Goal: Use online tool/utility: Utilize a website feature to perform a specific function

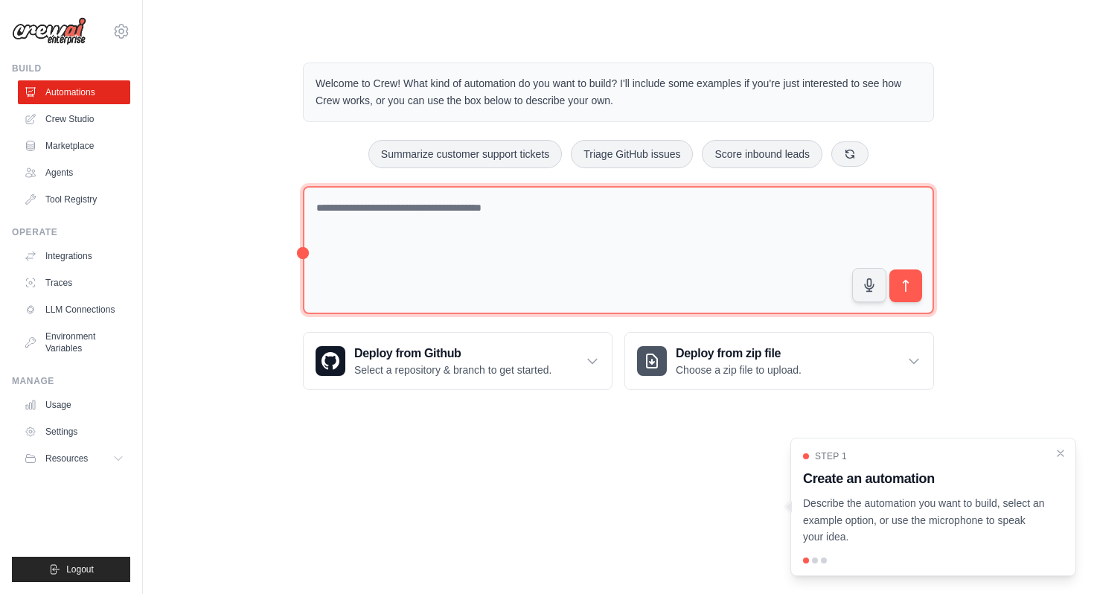
click at [611, 199] on textarea at bounding box center [618, 250] width 631 height 129
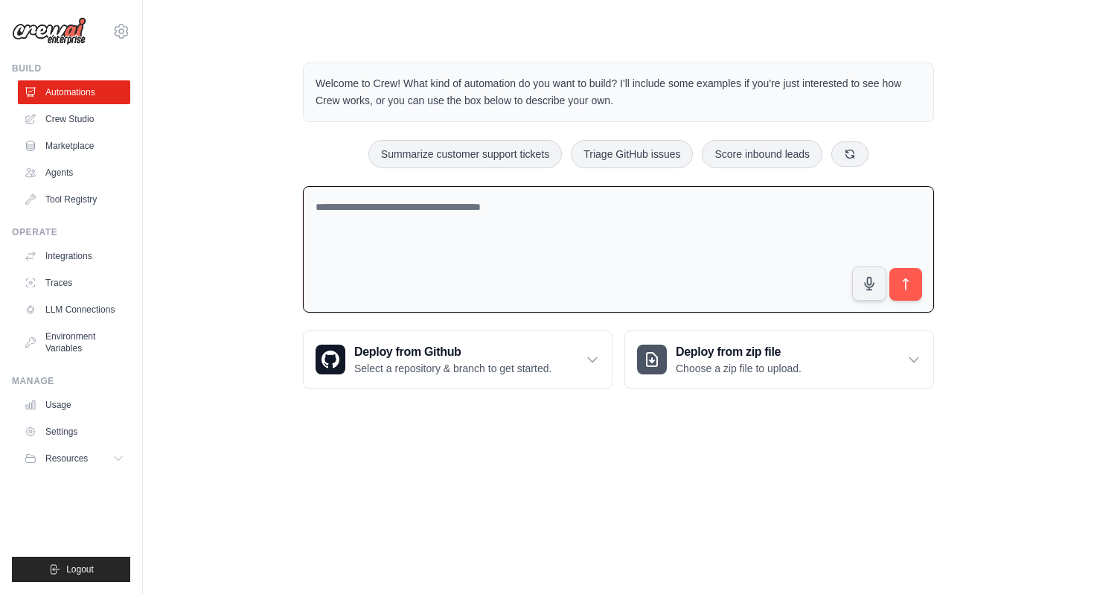
click at [589, 217] on textarea at bounding box center [618, 249] width 631 height 127
type textarea "**"
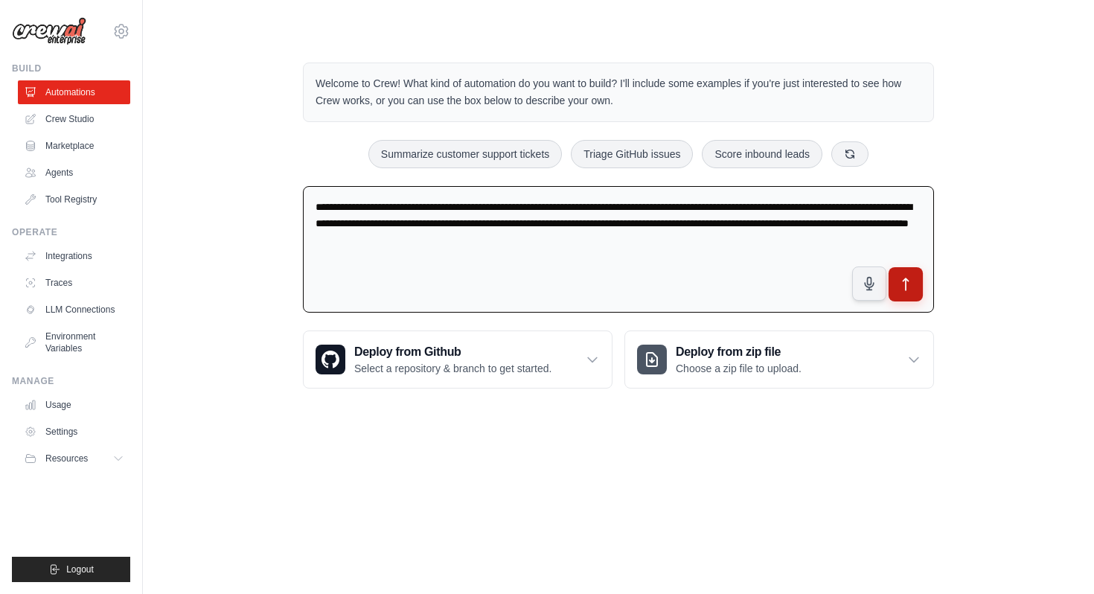
type textarea "**********"
click at [911, 286] on icon "submit" at bounding box center [906, 285] width 16 height 16
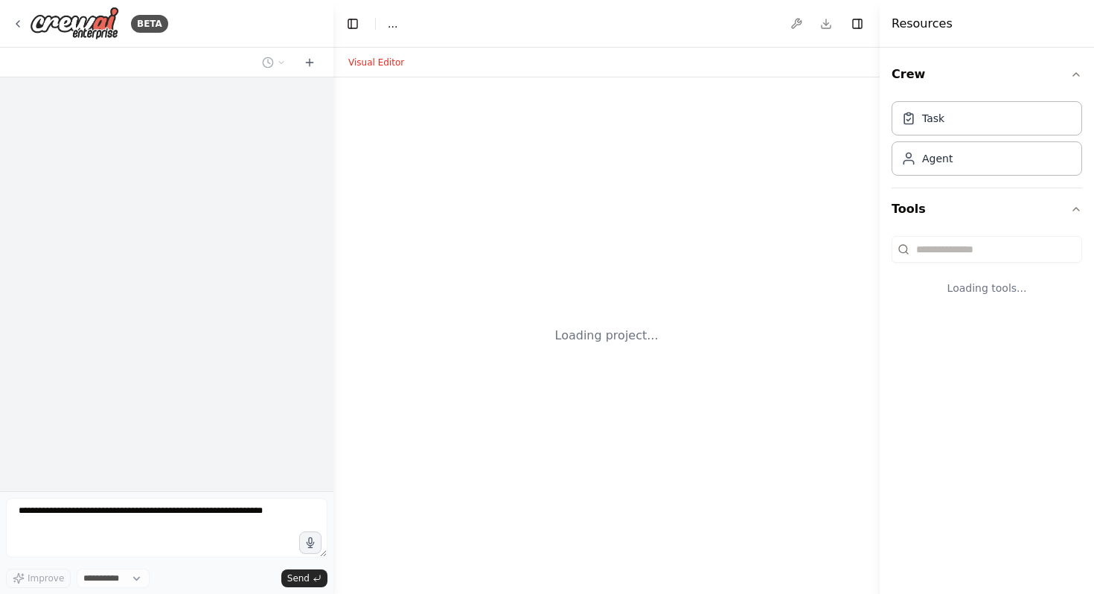
select select "****"
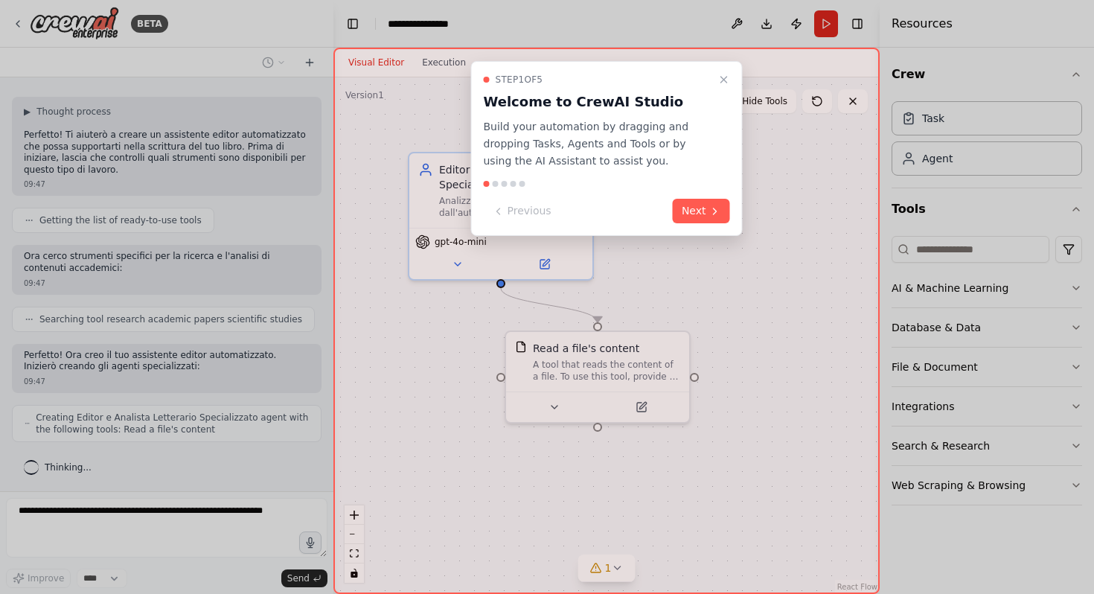
scroll to position [138, 0]
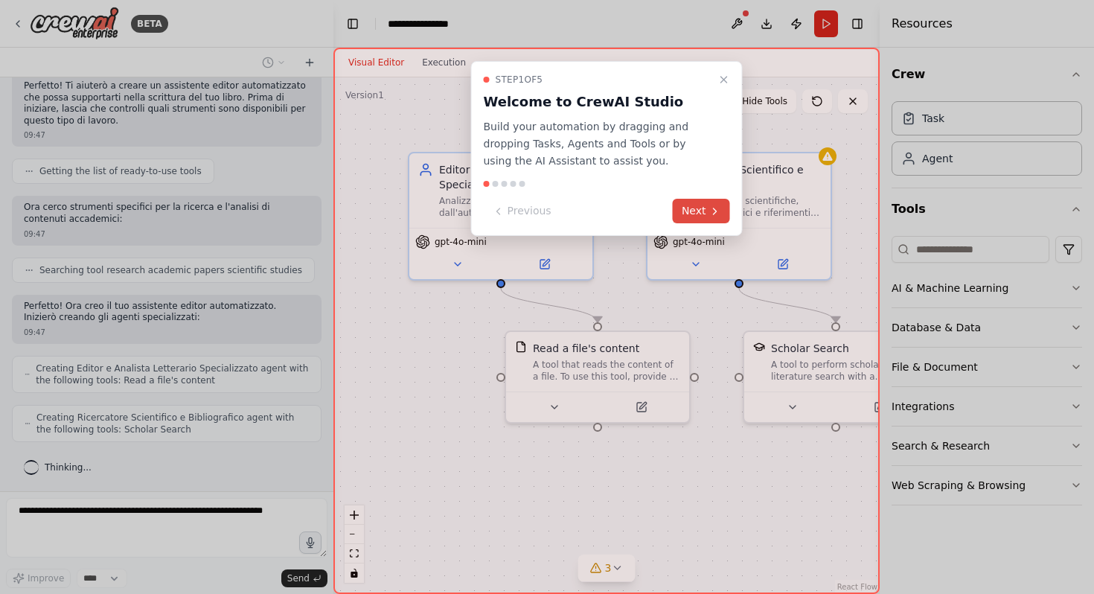
click at [715, 211] on icon at bounding box center [715, 211] width 3 height 6
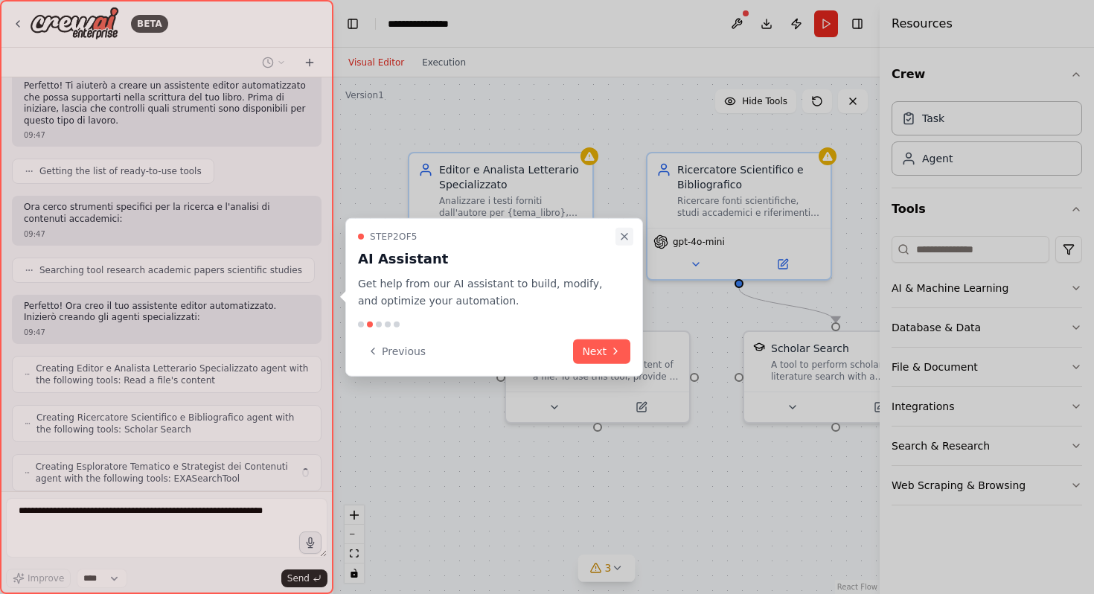
scroll to position [187, 0]
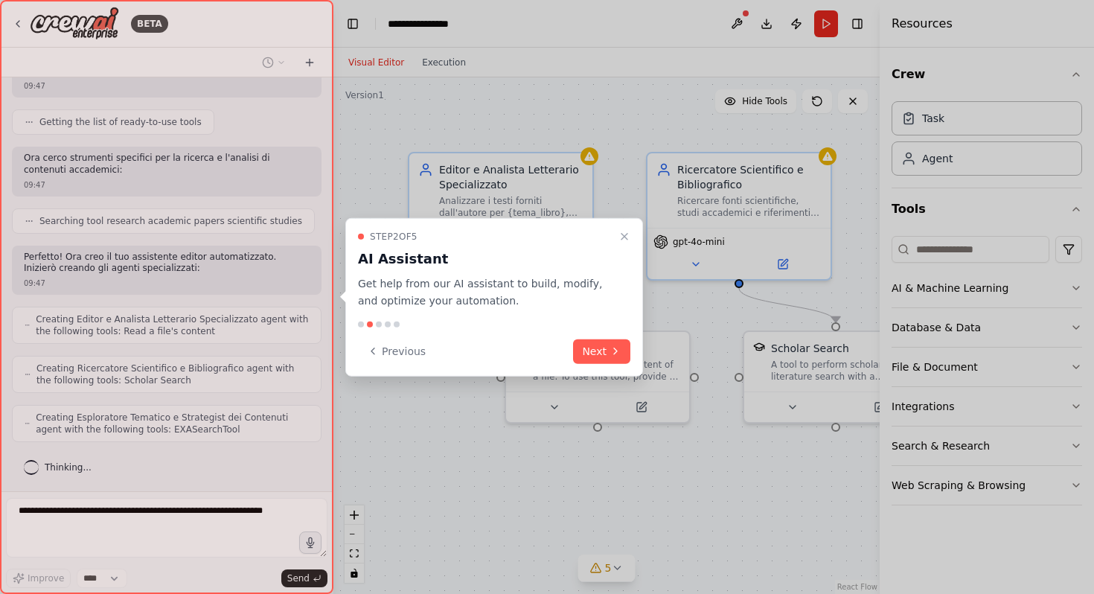
click at [599, 323] on div at bounding box center [494, 324] width 272 height 6
click at [597, 346] on button "Next" at bounding box center [601, 351] width 57 height 25
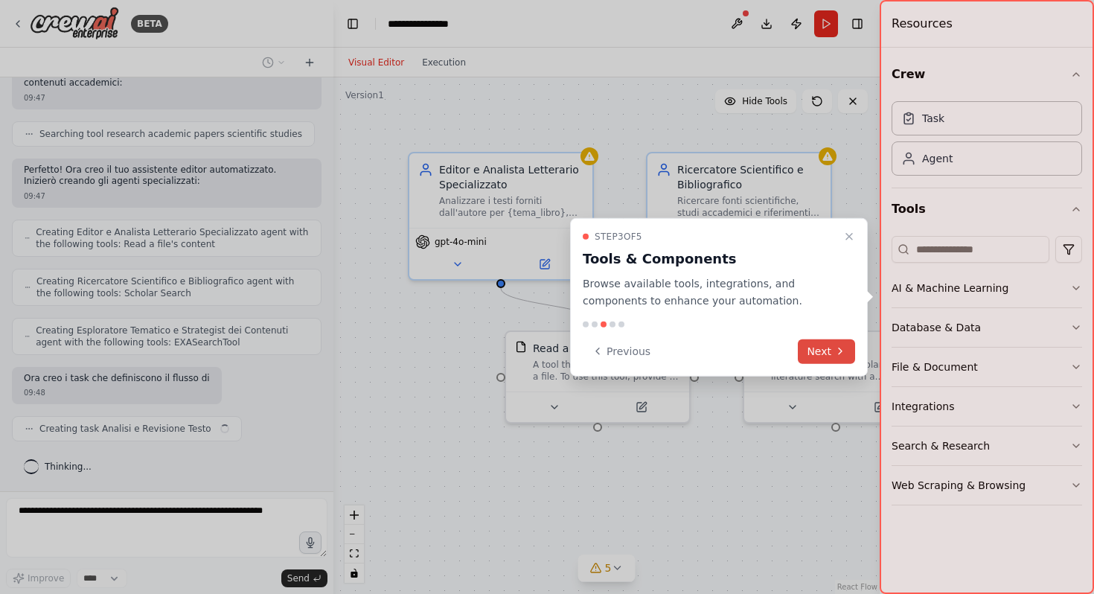
scroll to position [286, 0]
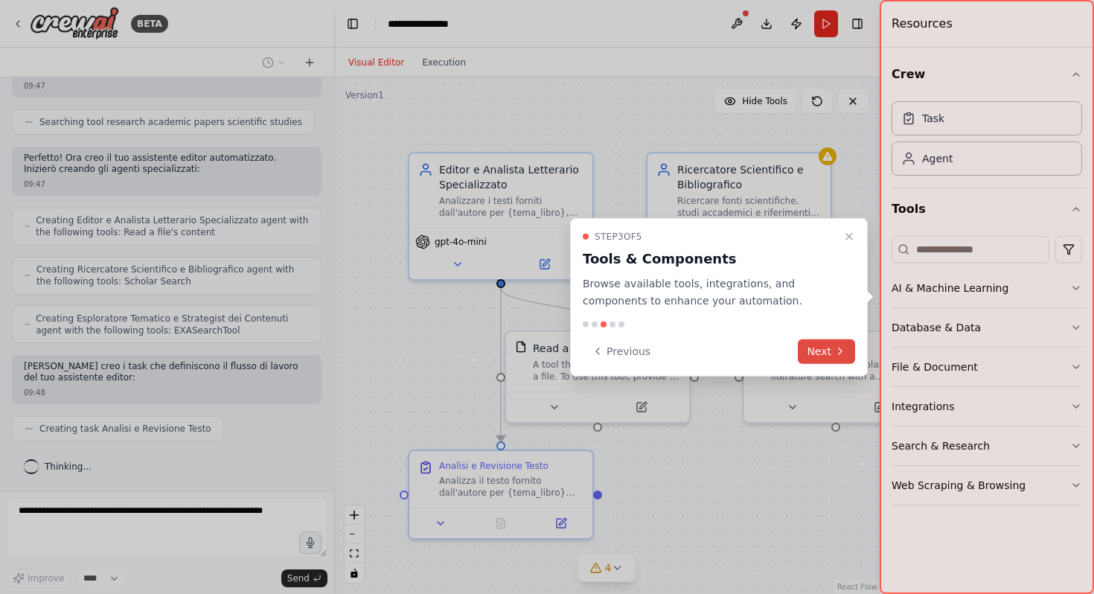
click at [838, 350] on icon at bounding box center [840, 351] width 12 height 12
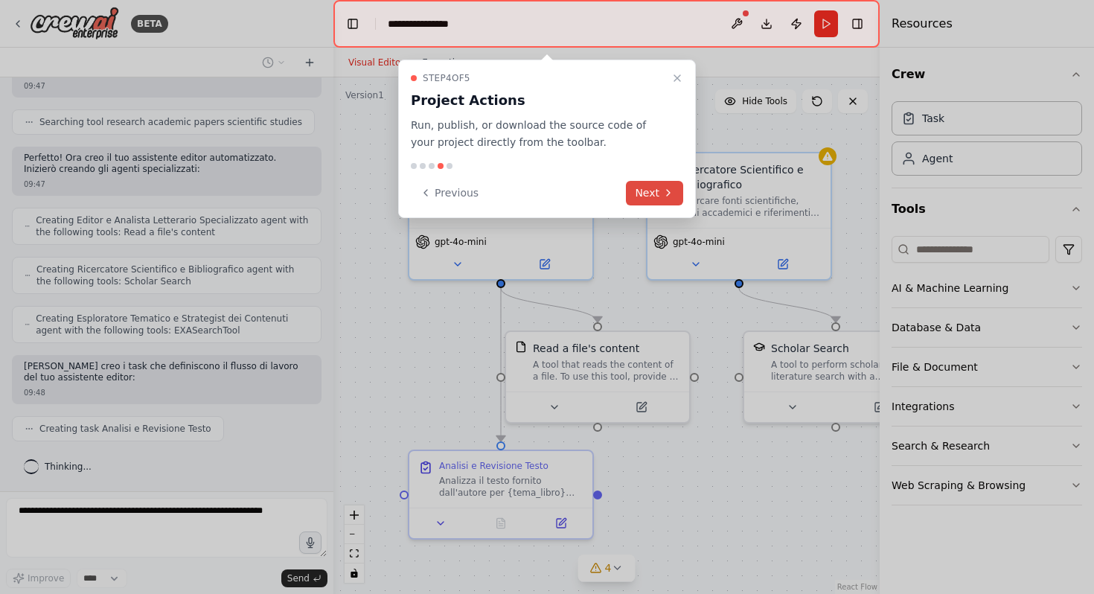
click at [667, 199] on button "Next" at bounding box center [654, 193] width 57 height 25
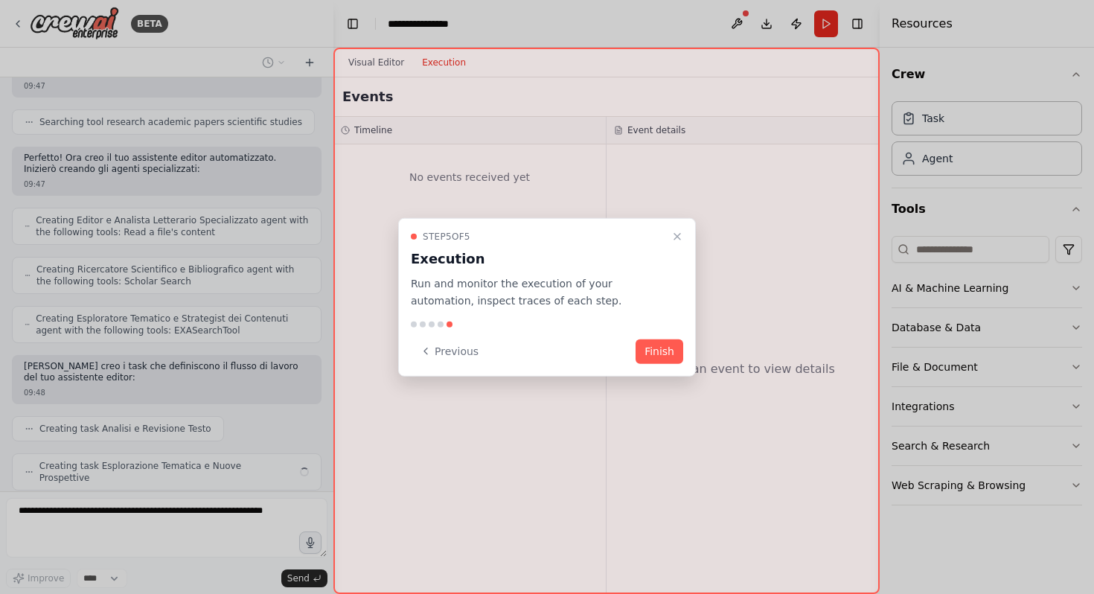
scroll to position [323, 0]
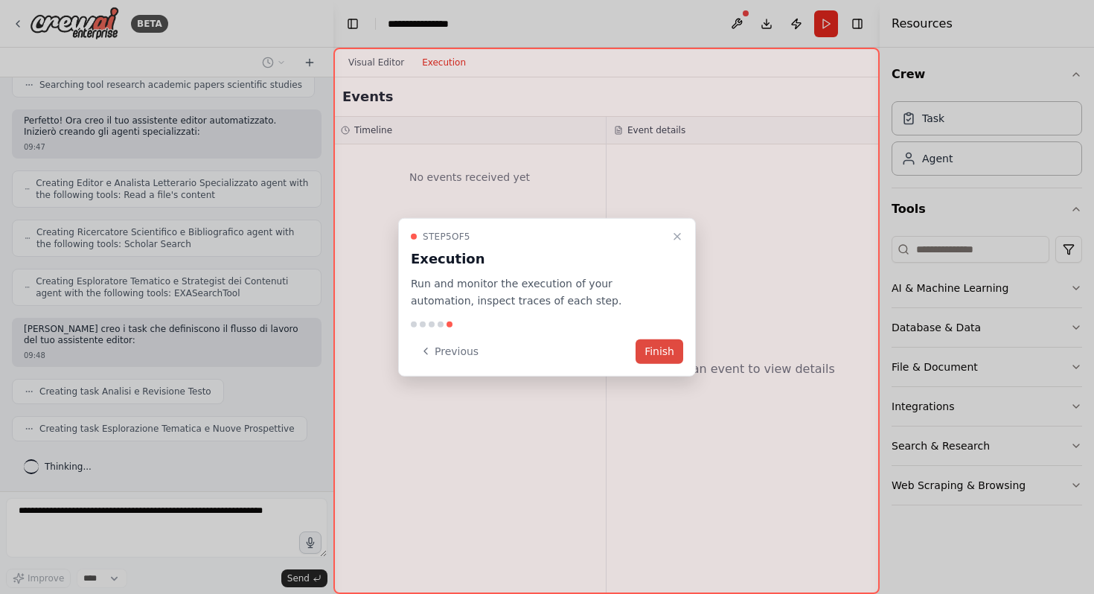
click at [672, 353] on button "Finish" at bounding box center [659, 351] width 48 height 25
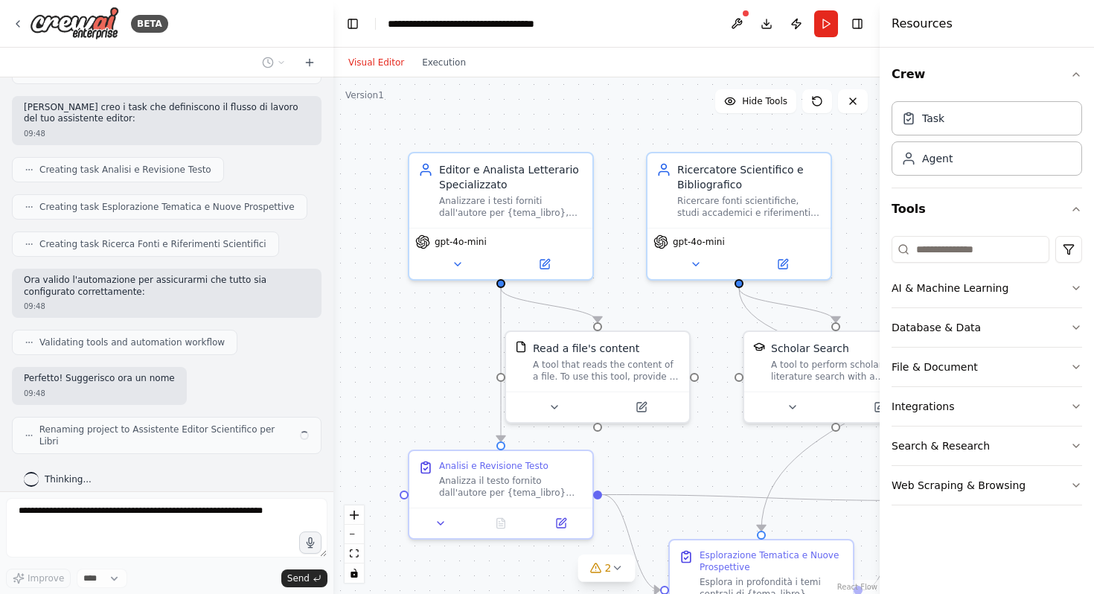
scroll to position [545, 0]
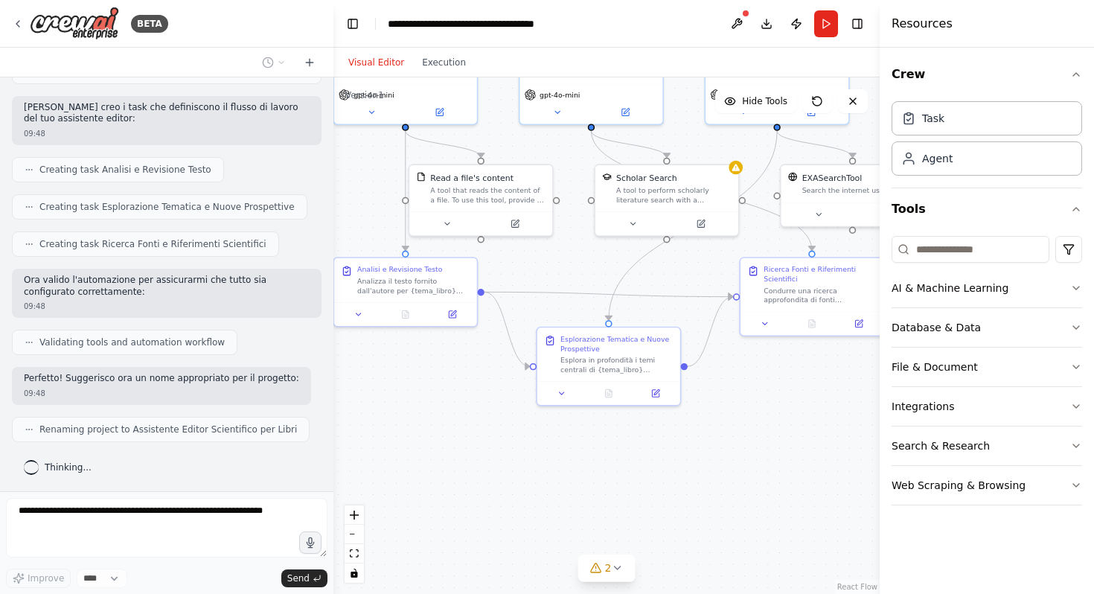
drag, startPoint x: 833, startPoint y: 380, endPoint x: 720, endPoint y: 261, distance: 163.7
click at [720, 261] on div ".deletable-edge-delete-btn { width: 20px; height: 20px; border: 0px solid #ffff…" at bounding box center [606, 335] width 546 height 516
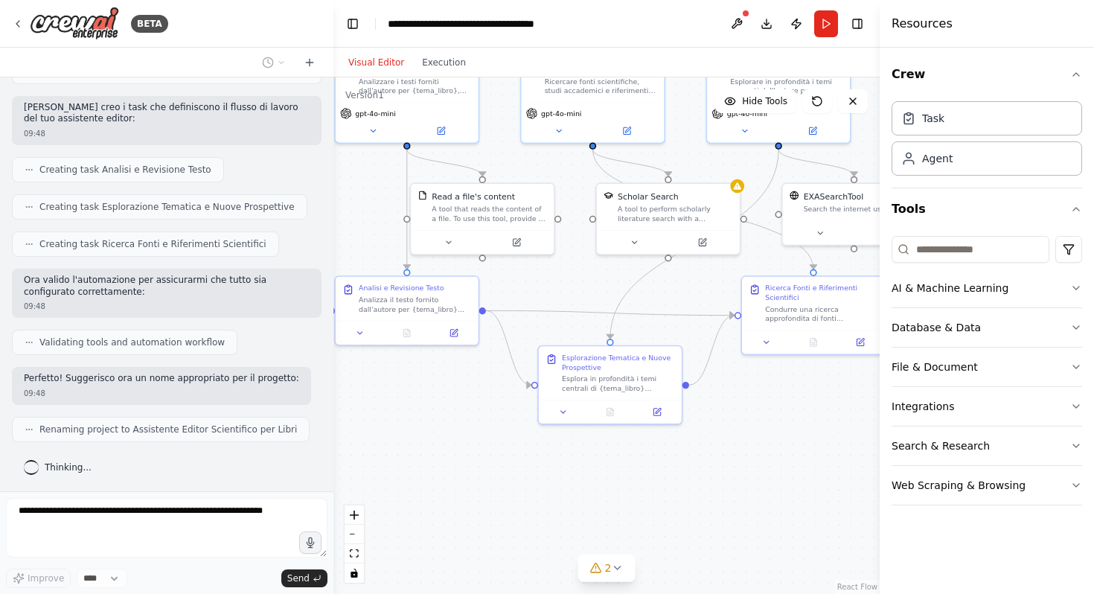
drag, startPoint x: 764, startPoint y: 426, endPoint x: 766, endPoint y: 444, distance: 18.7
click at [766, 444] on div ".deletable-edge-delete-btn { width: 20px; height: 20px; border: 0px solid #ffff…" at bounding box center [606, 335] width 546 height 516
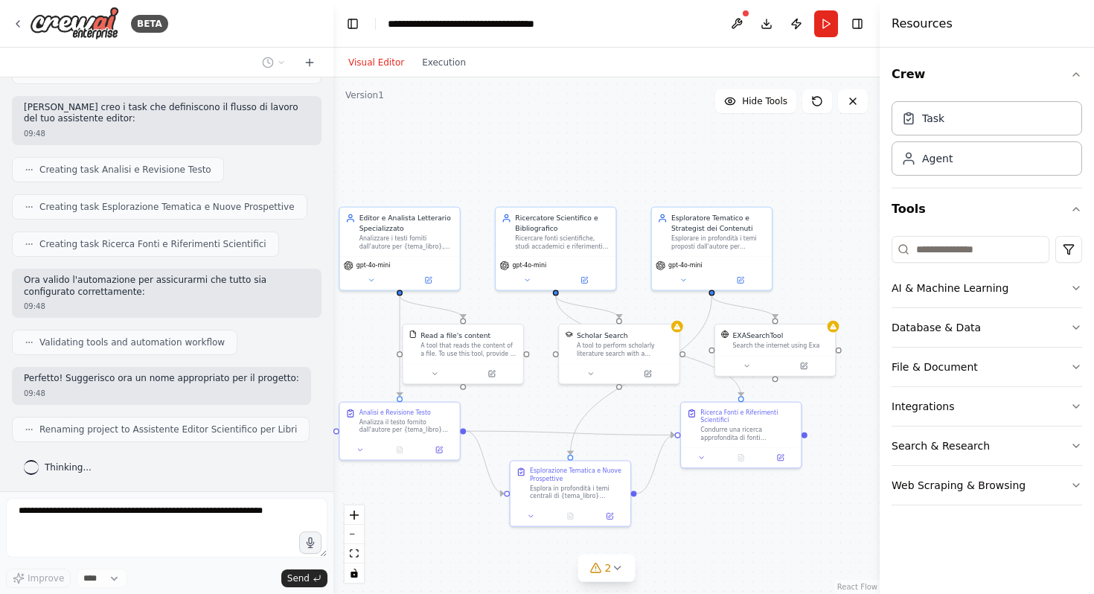
drag, startPoint x: 766, startPoint y: 444, endPoint x: 701, endPoint y: 543, distance: 118.3
click at [701, 543] on div ".deletable-edge-delete-btn { width: 20px; height: 20px; border: 0px solid #ffff…" at bounding box center [606, 335] width 546 height 516
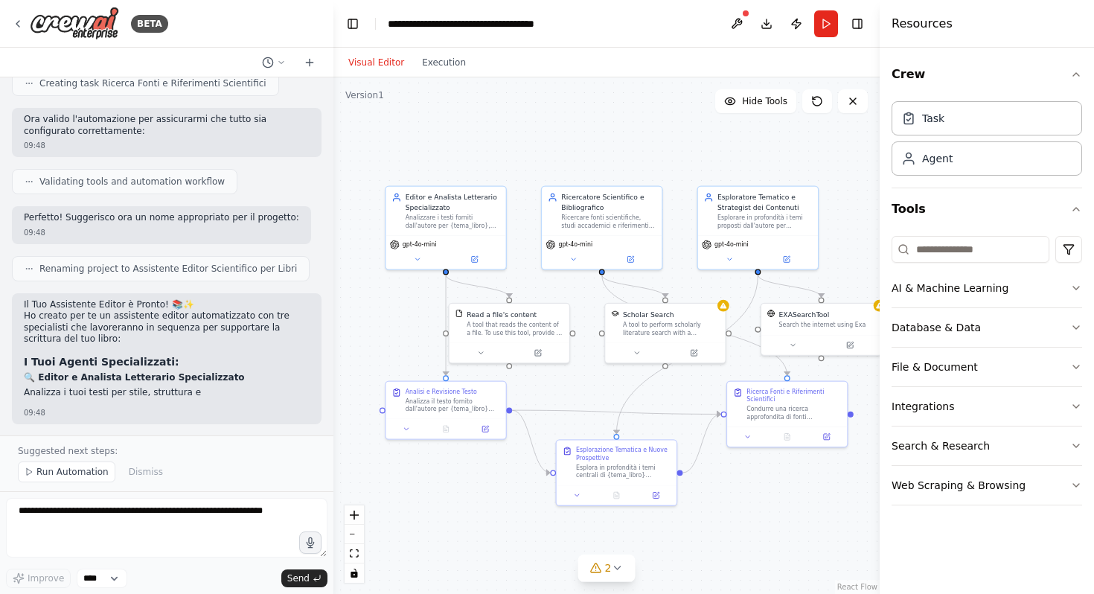
drag, startPoint x: 701, startPoint y: 543, endPoint x: 747, endPoint y: 522, distance: 50.6
click at [747, 522] on div ".deletable-edge-delete-btn { width: 20px; height: 20px; border: 0px solid #ffff…" at bounding box center [606, 335] width 546 height 516
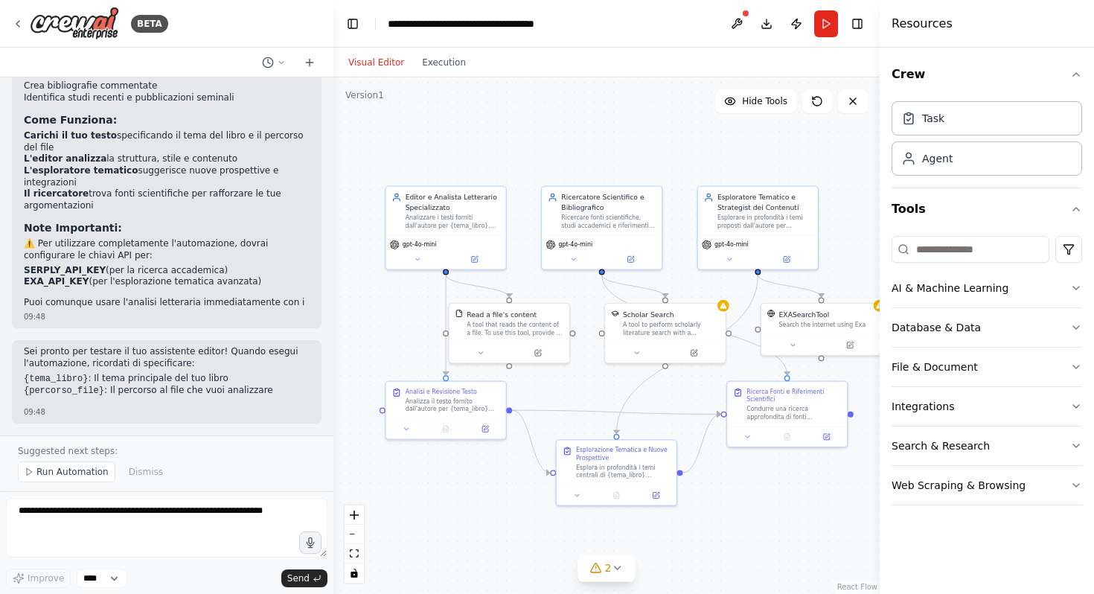
scroll to position [1147, 0]
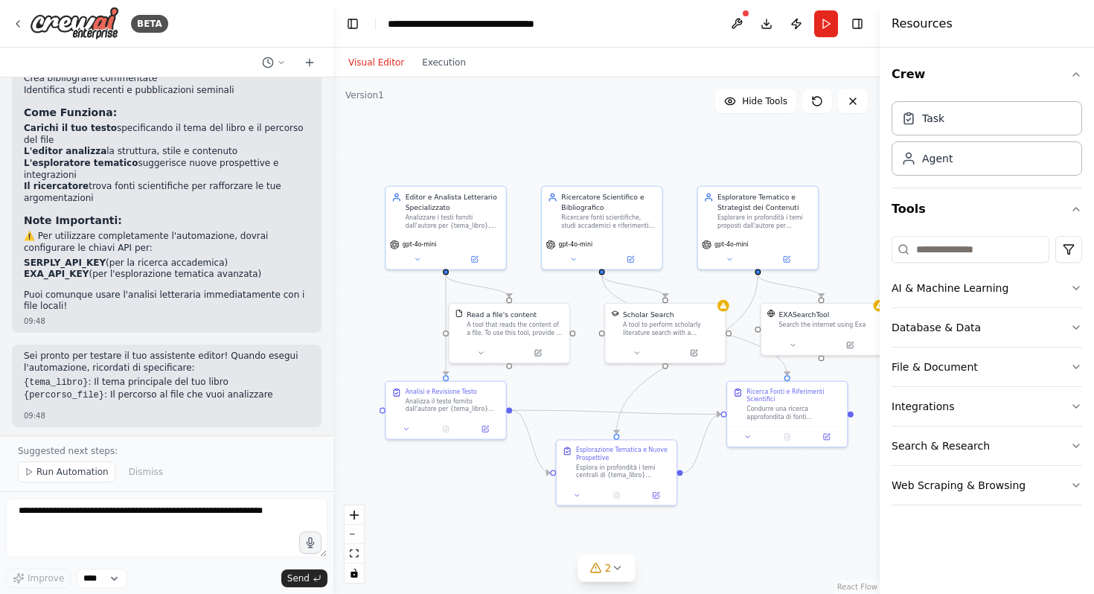
click at [214, 375] on div "Sei pronto per testare il tuo assistente editor! Quando esegui l'automazione, r…" at bounding box center [167, 375] width 286 height 51
click at [127, 508] on textarea at bounding box center [166, 528] width 321 height 60
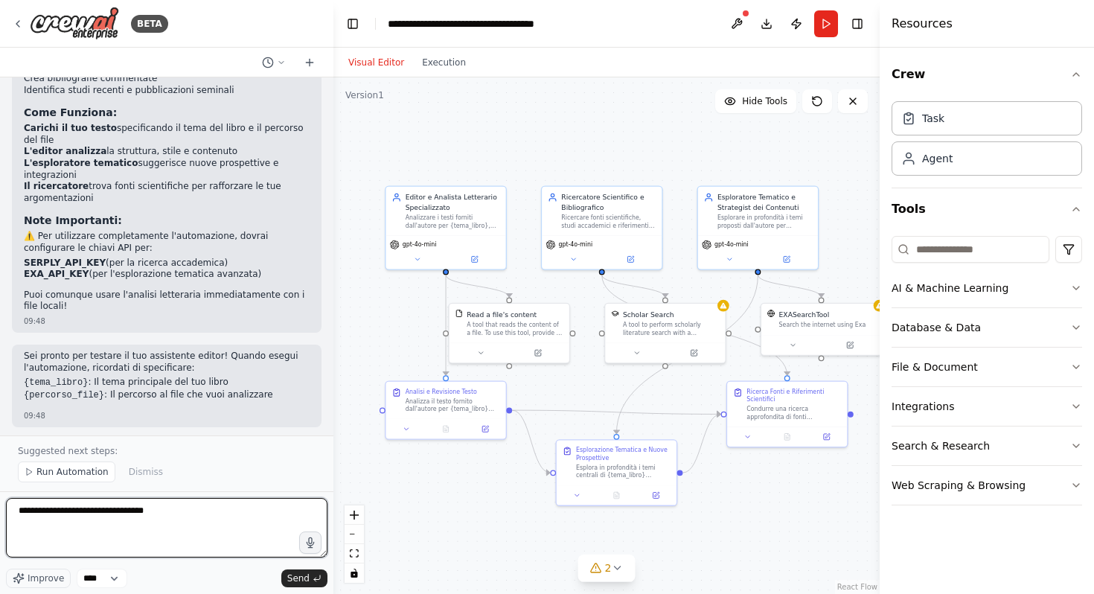
paste textarea "**********"
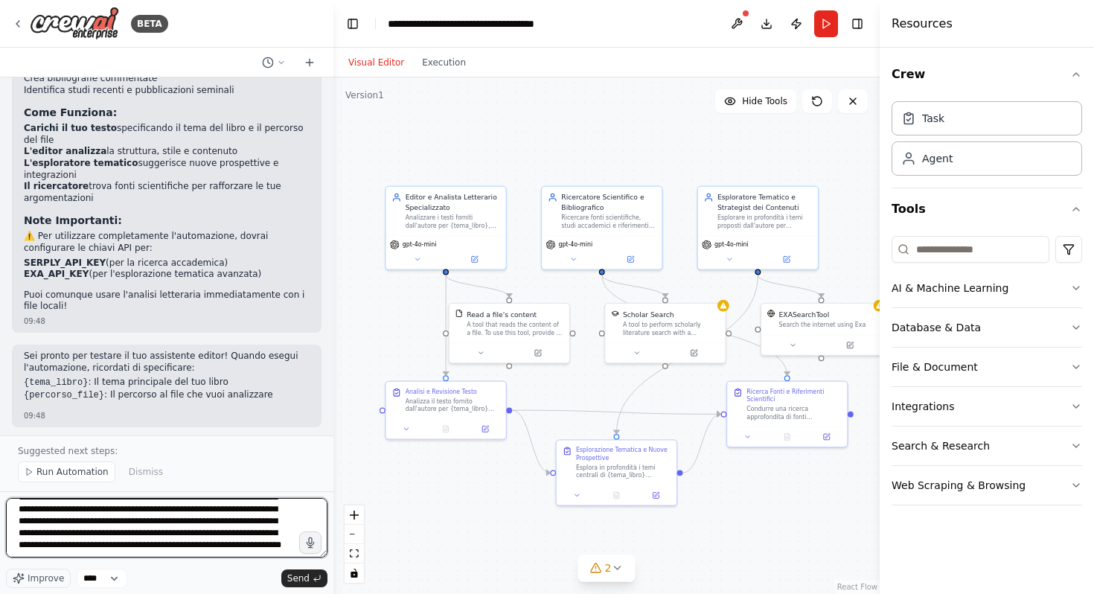
scroll to position [102, 0]
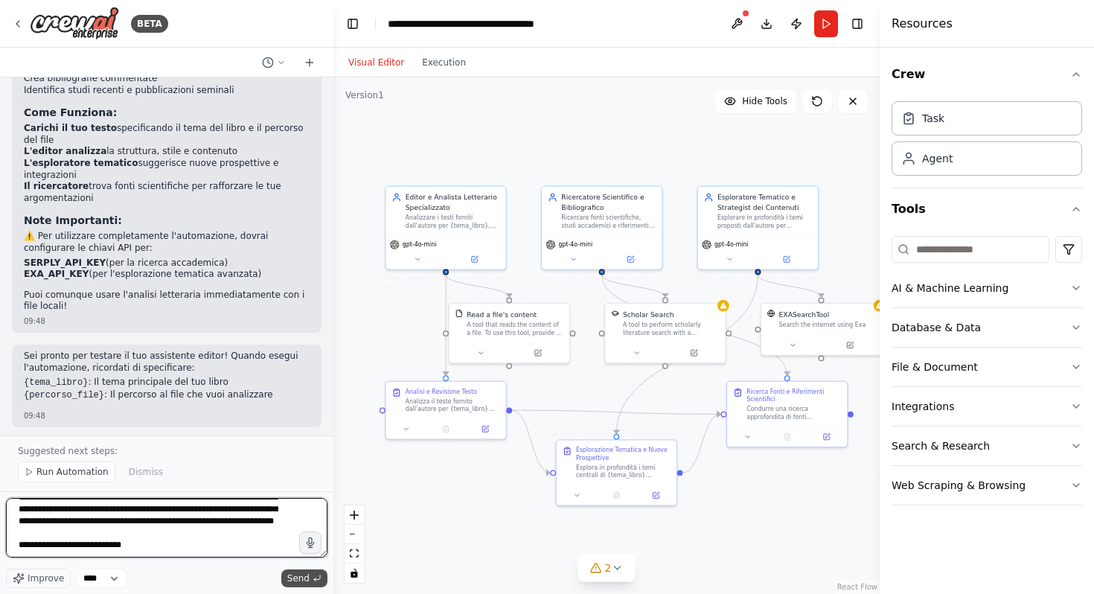
type textarea "**********"
click at [312, 582] on button "Send" at bounding box center [304, 578] width 46 height 18
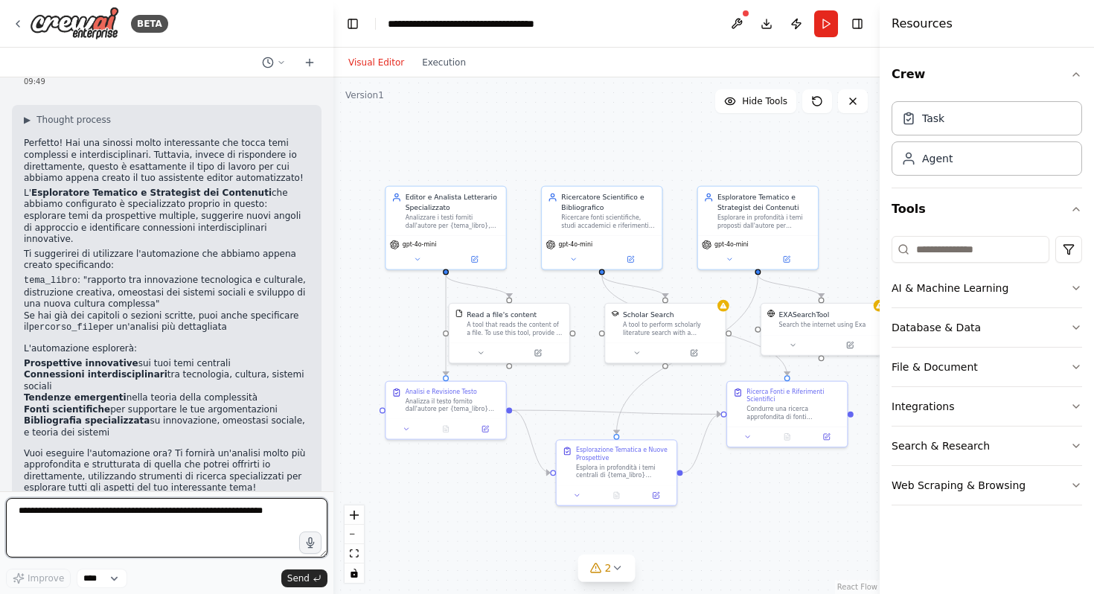
scroll to position [1674, 0]
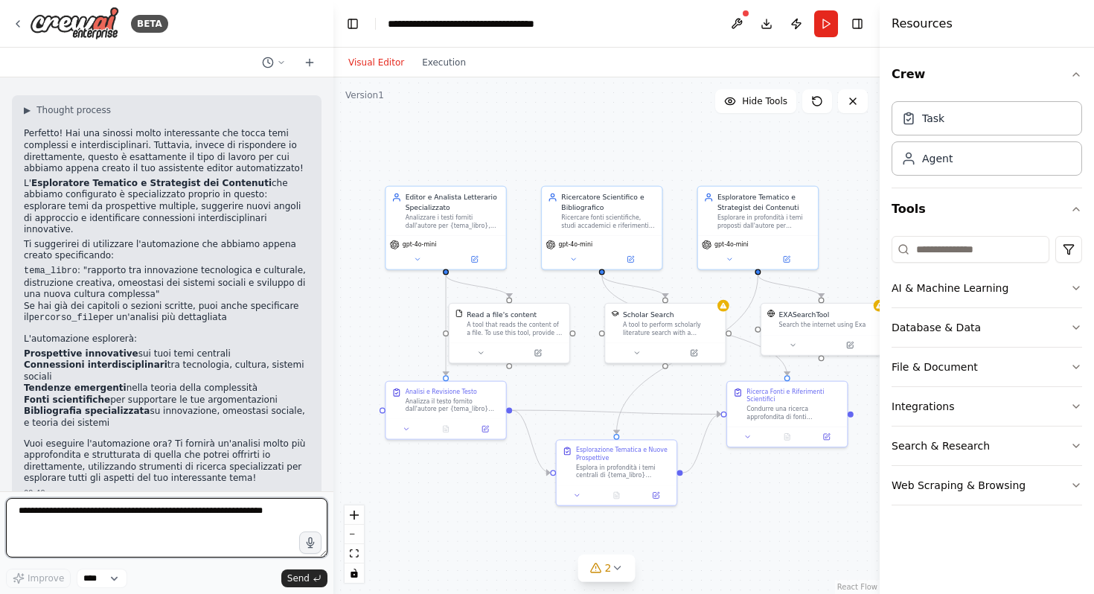
click at [182, 503] on textarea at bounding box center [166, 528] width 321 height 60
type textarea "**"
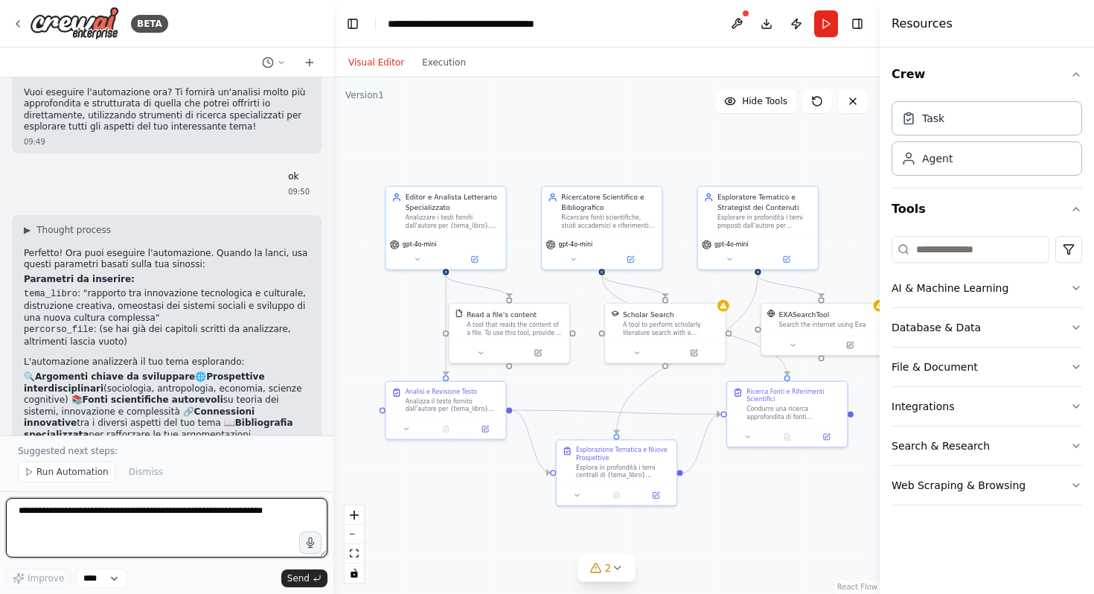
scroll to position [2037, 0]
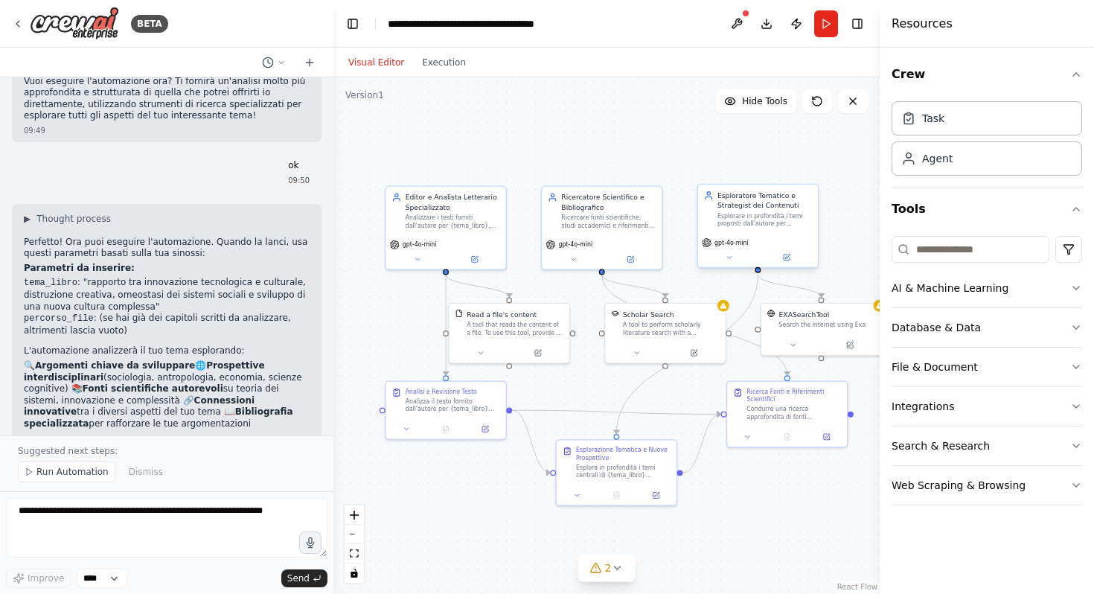
click at [761, 216] on div "Esplorare in profondità i temi proposti dall'autore per {tema_libro}, suggerend…" at bounding box center [764, 220] width 95 height 16
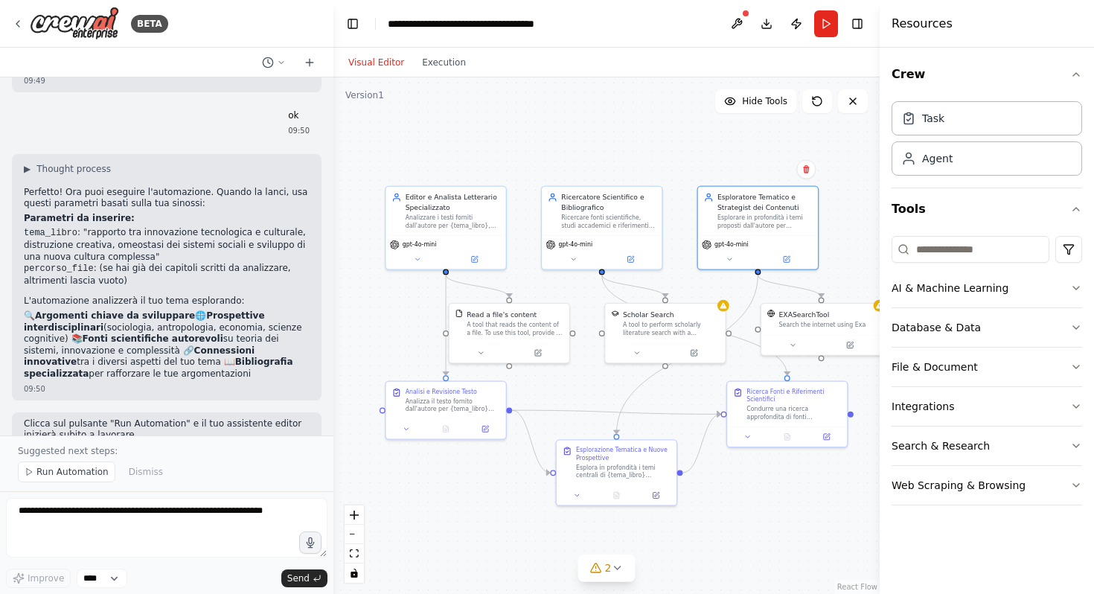
scroll to position [2098, 0]
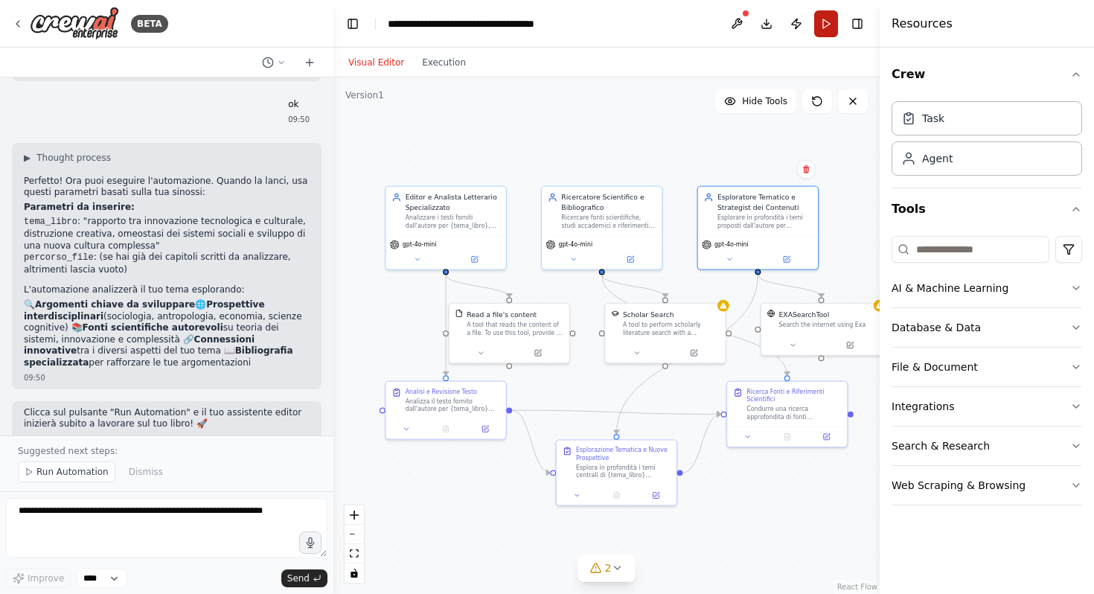
click at [827, 19] on button "Run" at bounding box center [826, 23] width 24 height 27
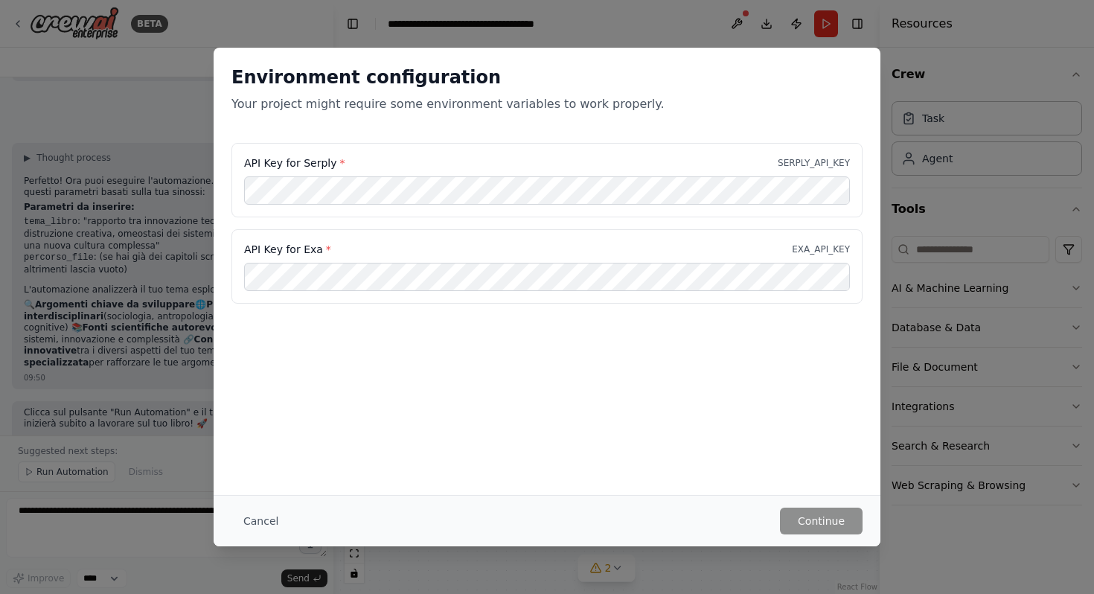
click at [827, 161] on p "SERPLY_API_KEY" at bounding box center [814, 163] width 72 height 12
copy p "SERPLY_API_KEY"
click at [811, 519] on button "Continue" at bounding box center [821, 520] width 83 height 27
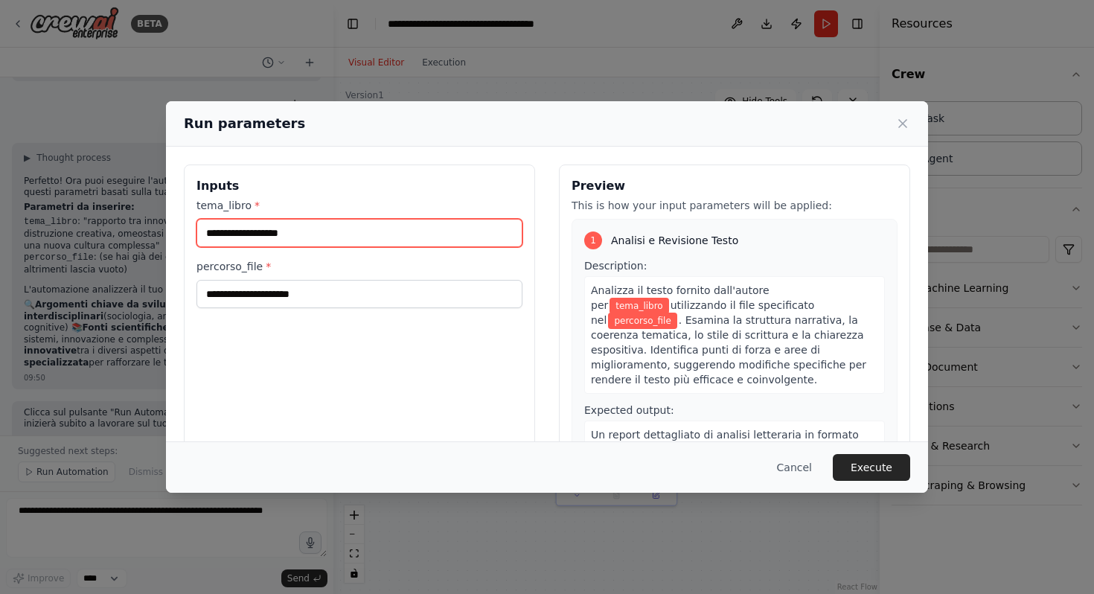
click at [336, 240] on input "tema_libro *" at bounding box center [359, 233] width 326 height 28
paste input "**********"
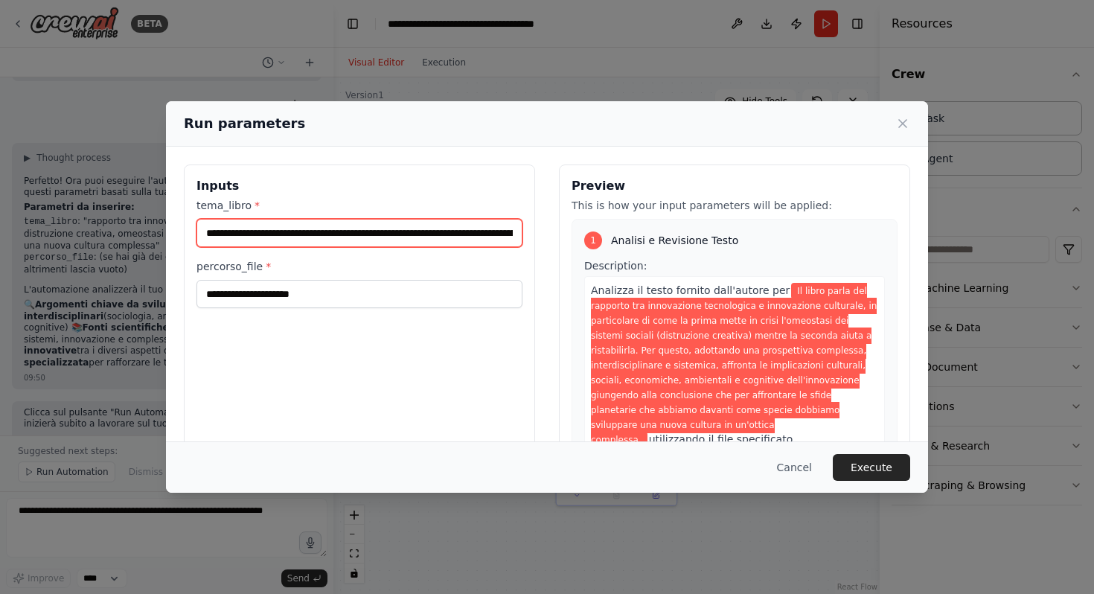
scroll to position [0, 2309]
type input "**********"
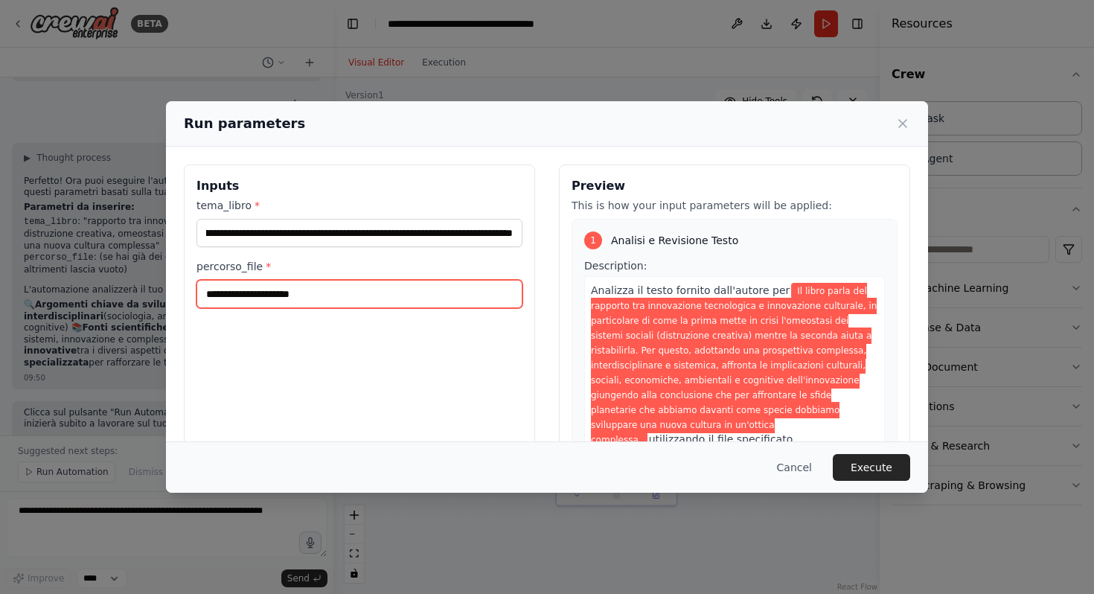
scroll to position [0, 0]
click at [340, 288] on input "percorso_file *" at bounding box center [359, 294] width 326 height 28
click at [358, 296] on input "percorso_file *" at bounding box center [359, 294] width 326 height 28
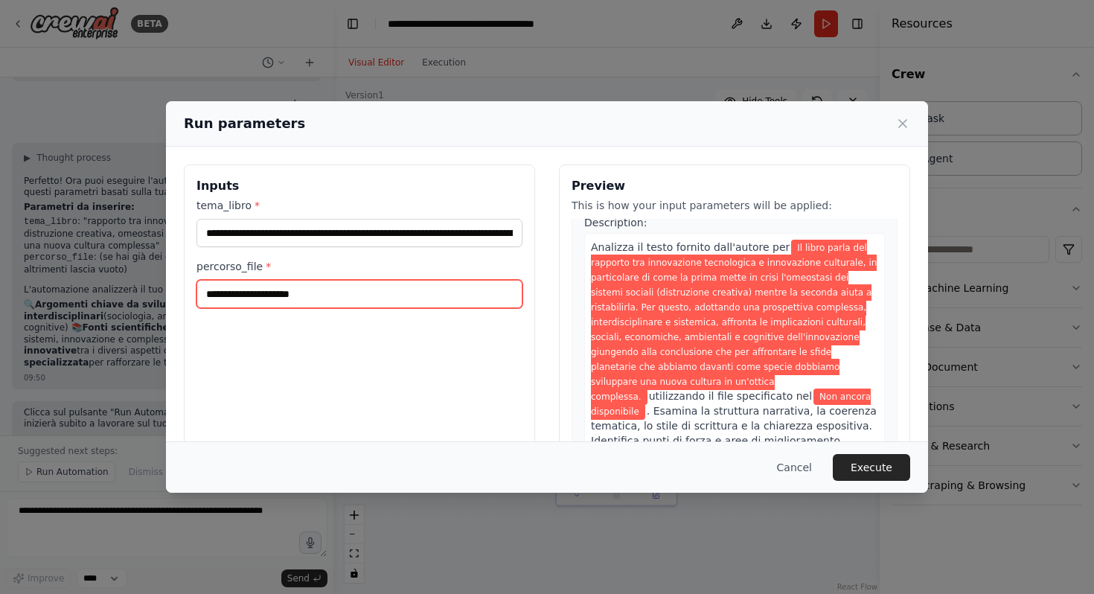
scroll to position [49, 0]
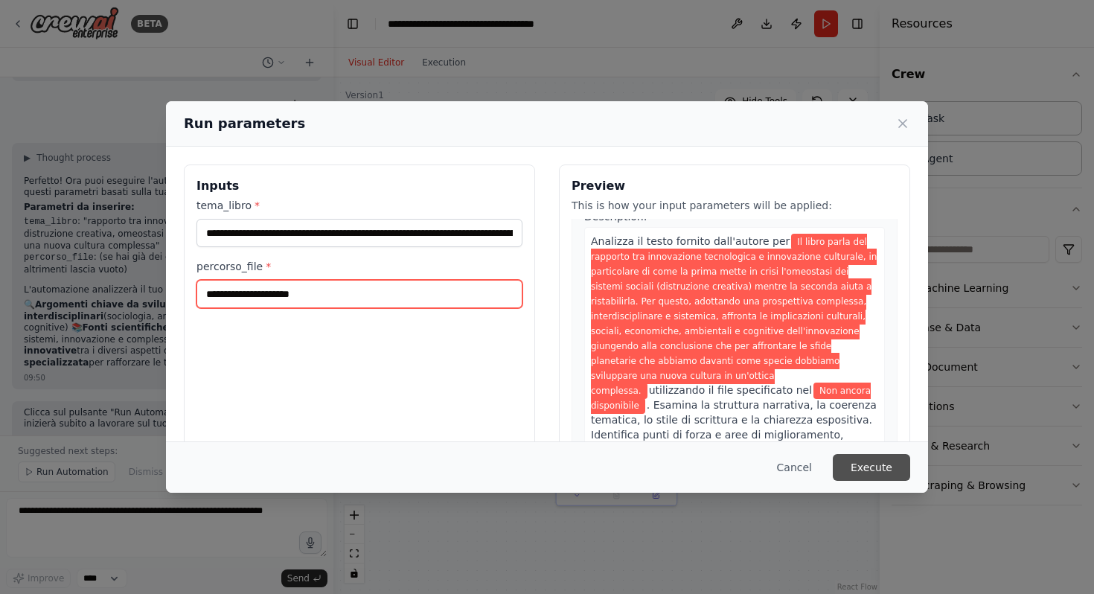
type input "**********"
click at [869, 466] on button "Execute" at bounding box center [871, 467] width 77 height 27
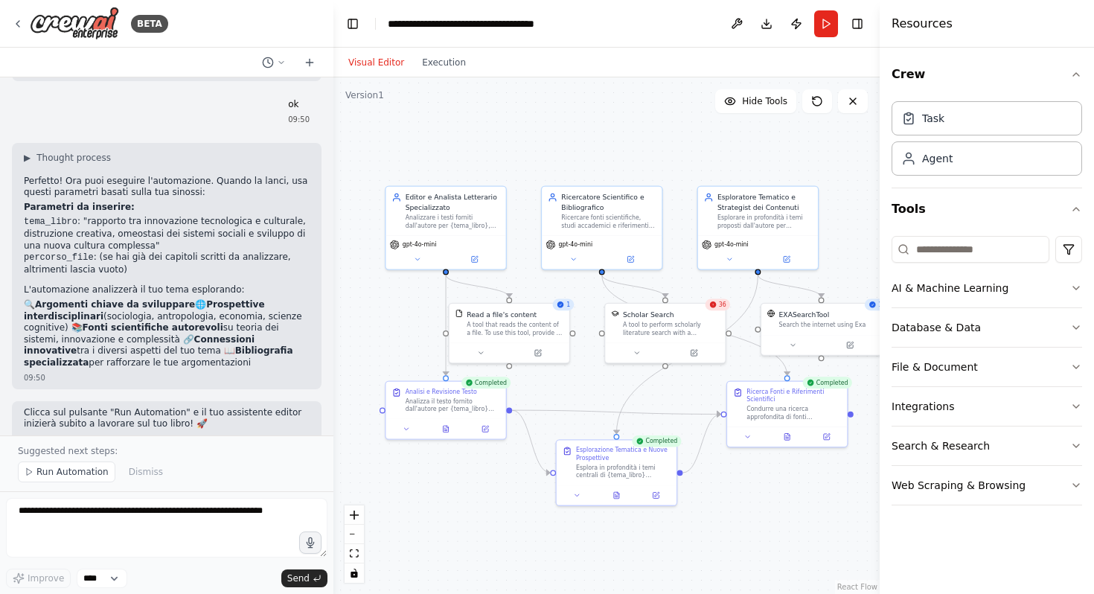
click at [793, 64] on div "Visual Editor Execution" at bounding box center [606, 63] width 546 height 30
click at [434, 69] on button "Execution" at bounding box center [444, 63] width 62 height 18
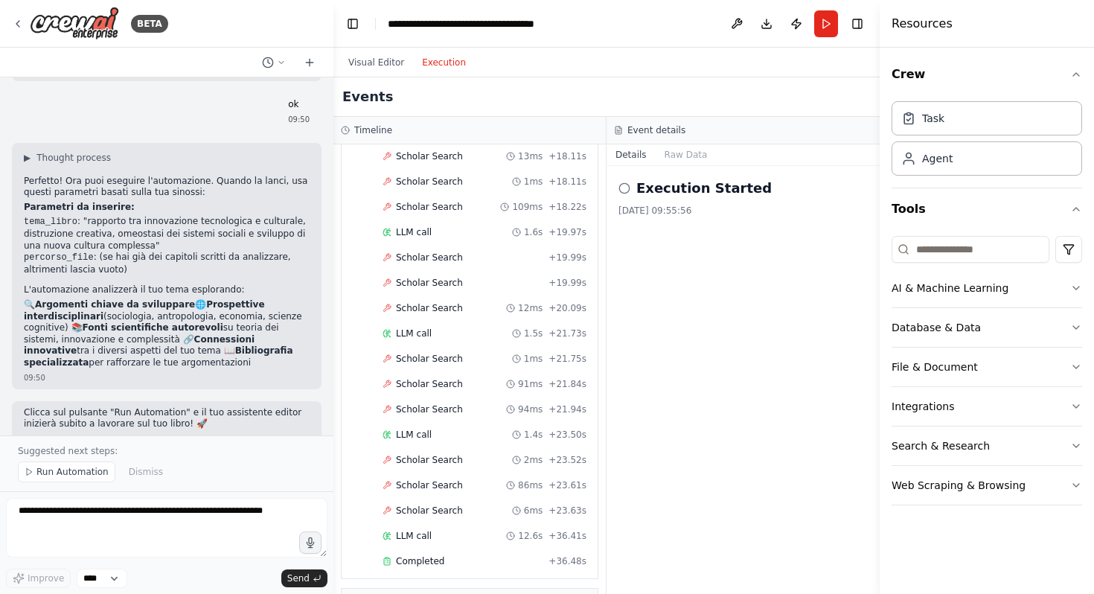
scroll to position [2055, 0]
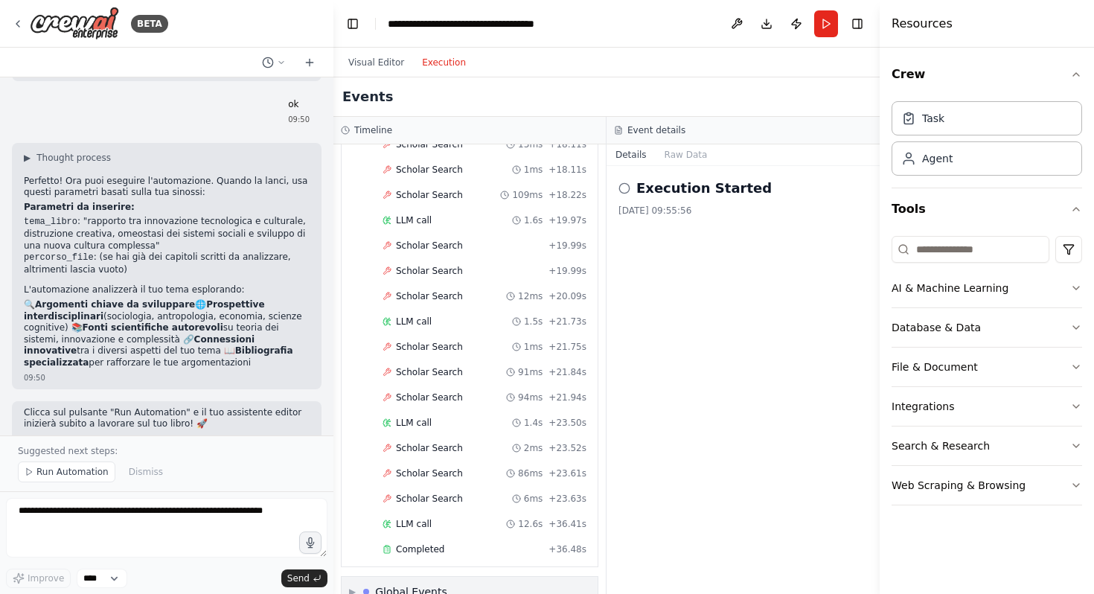
click at [444, 577] on div "▶ Global Events" at bounding box center [470, 592] width 256 height 30
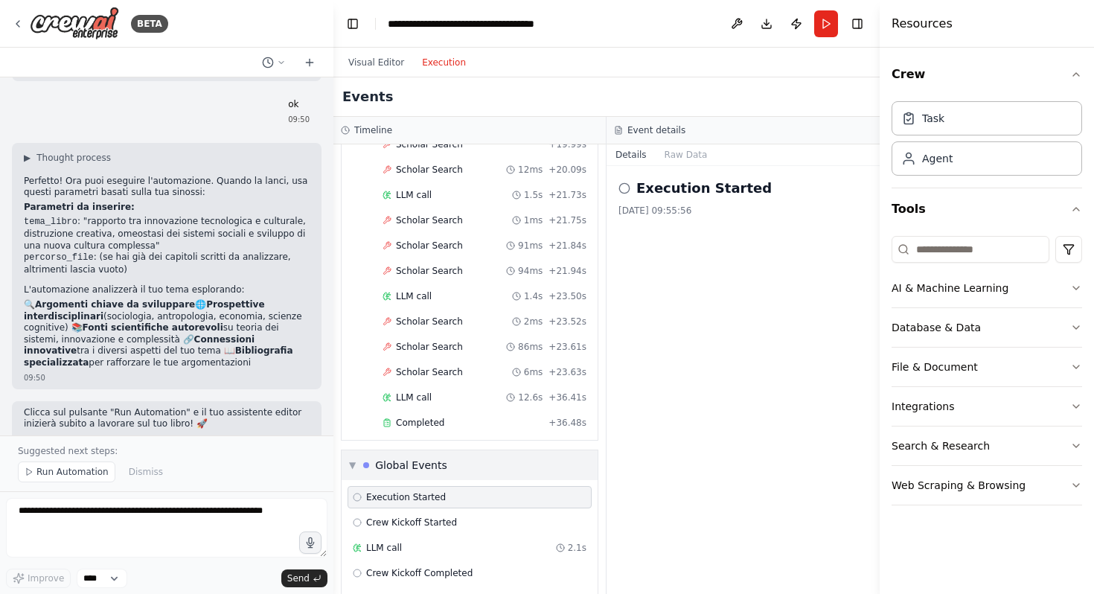
scroll to position [2191, 0]
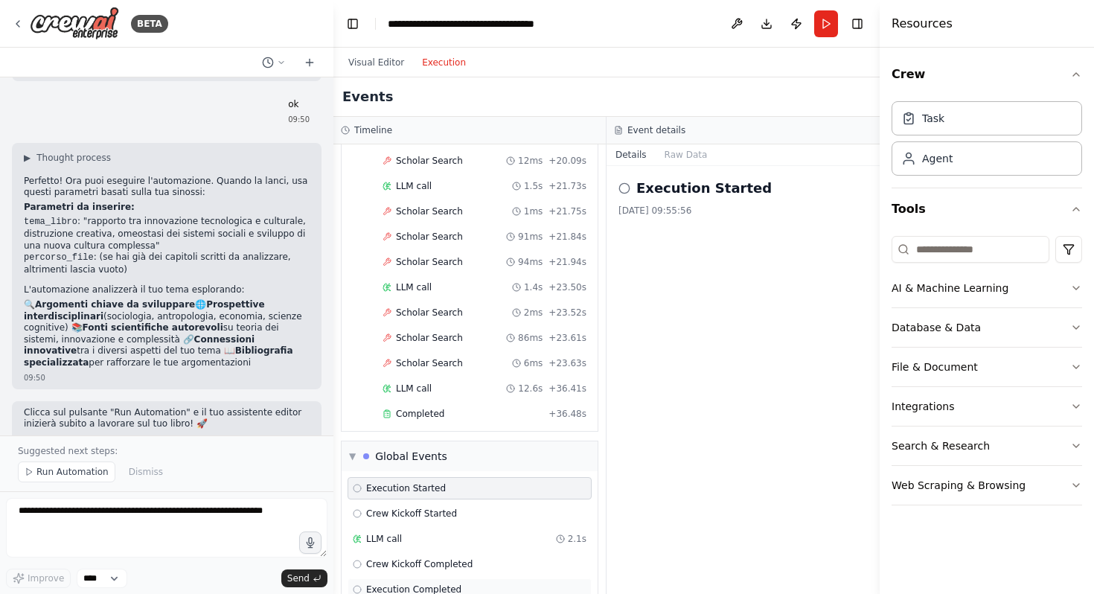
click at [455, 583] on span "Execution Completed" at bounding box center [413, 589] width 95 height 12
click at [462, 408] on div "Completed" at bounding box center [462, 414] width 160 height 12
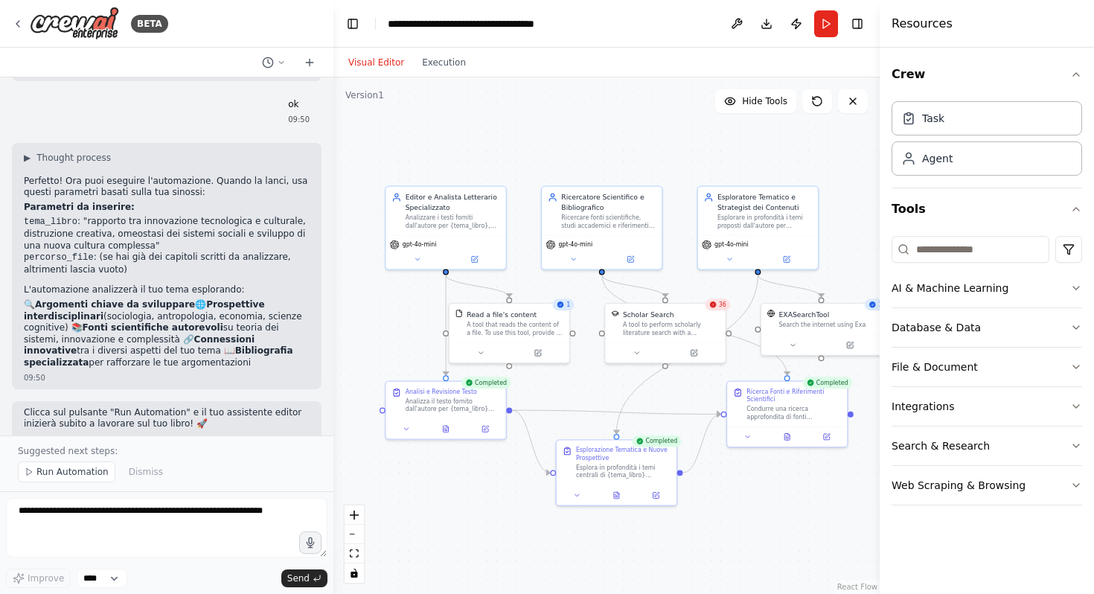
click at [385, 58] on button "Visual Editor" at bounding box center [376, 63] width 74 height 18
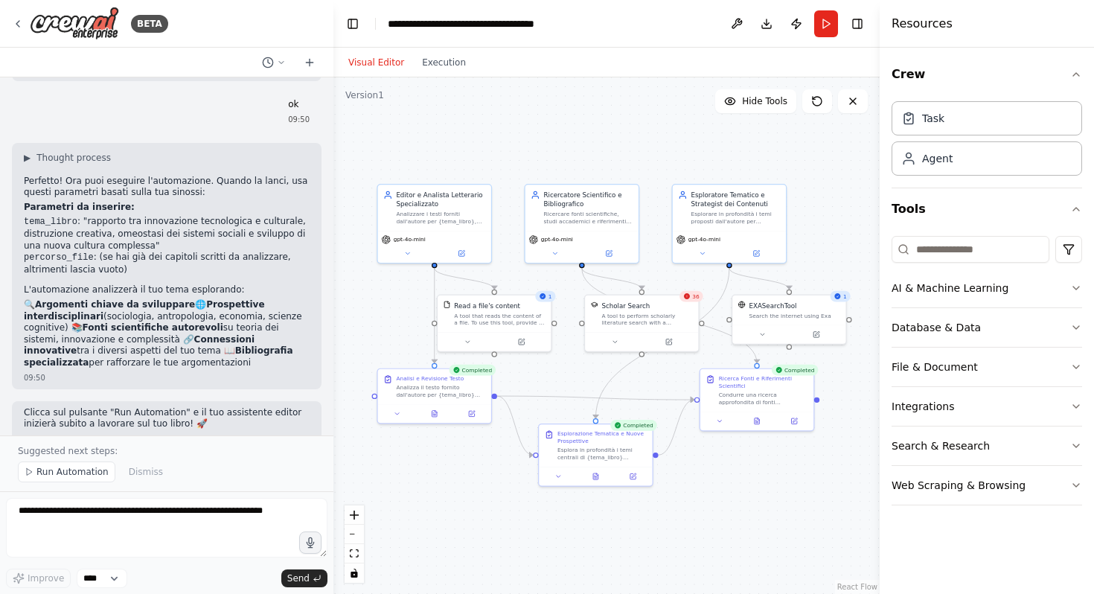
drag, startPoint x: 576, startPoint y: 150, endPoint x: 562, endPoint y: 150, distance: 14.1
click at [562, 150] on div ".deletable-edge-delete-btn { width: 20px; height: 20px; border: 0px solid #ffff…" at bounding box center [606, 335] width 546 height 516
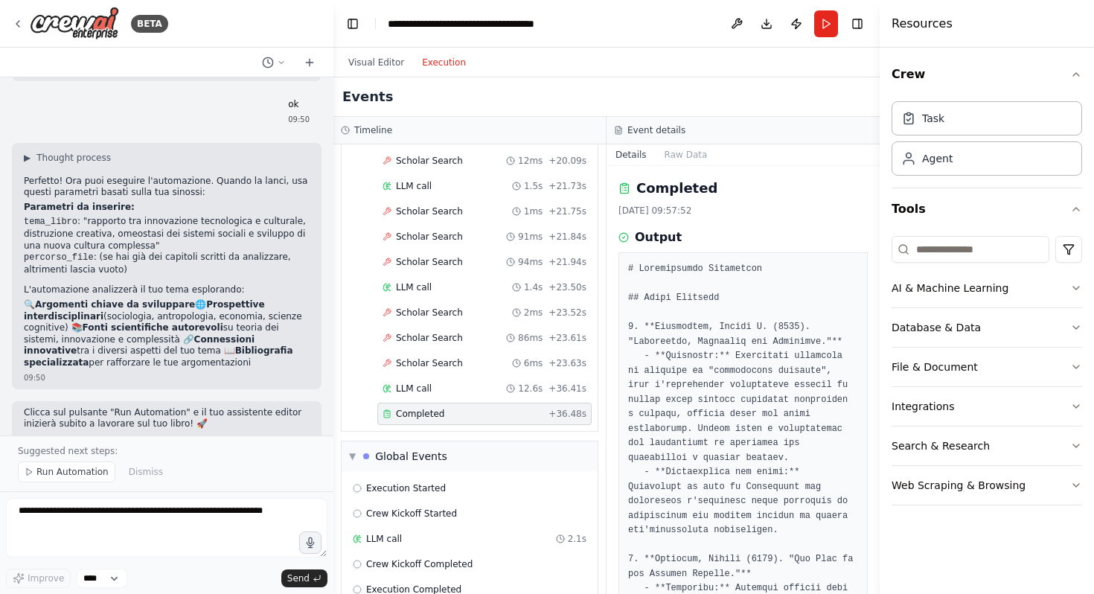
click at [445, 59] on button "Execution" at bounding box center [444, 63] width 62 height 18
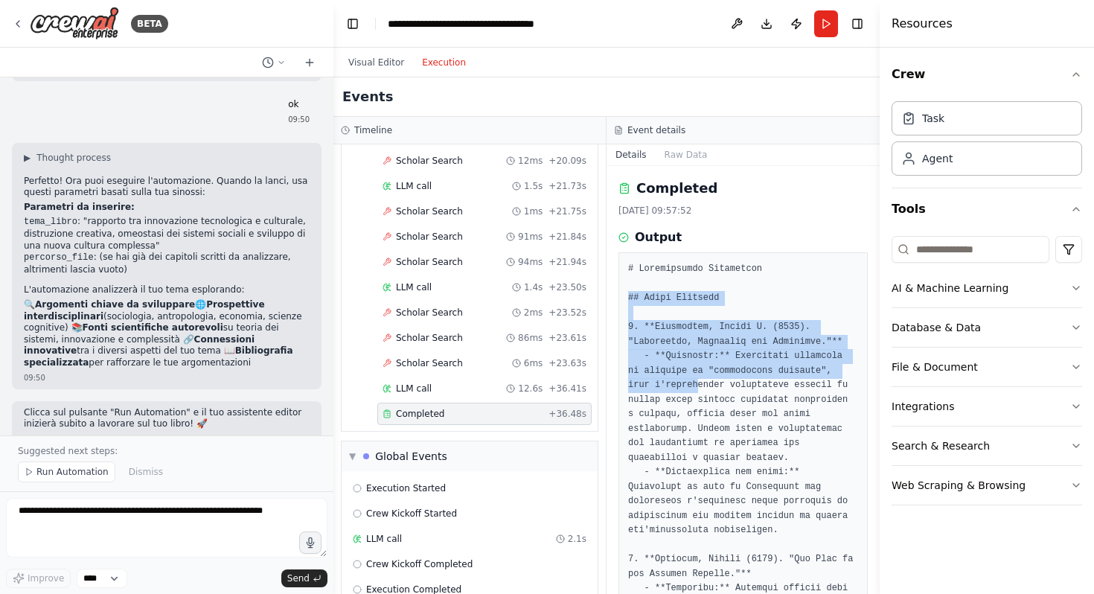
drag, startPoint x: 627, startPoint y: 300, endPoint x: 696, endPoint y: 380, distance: 106.1
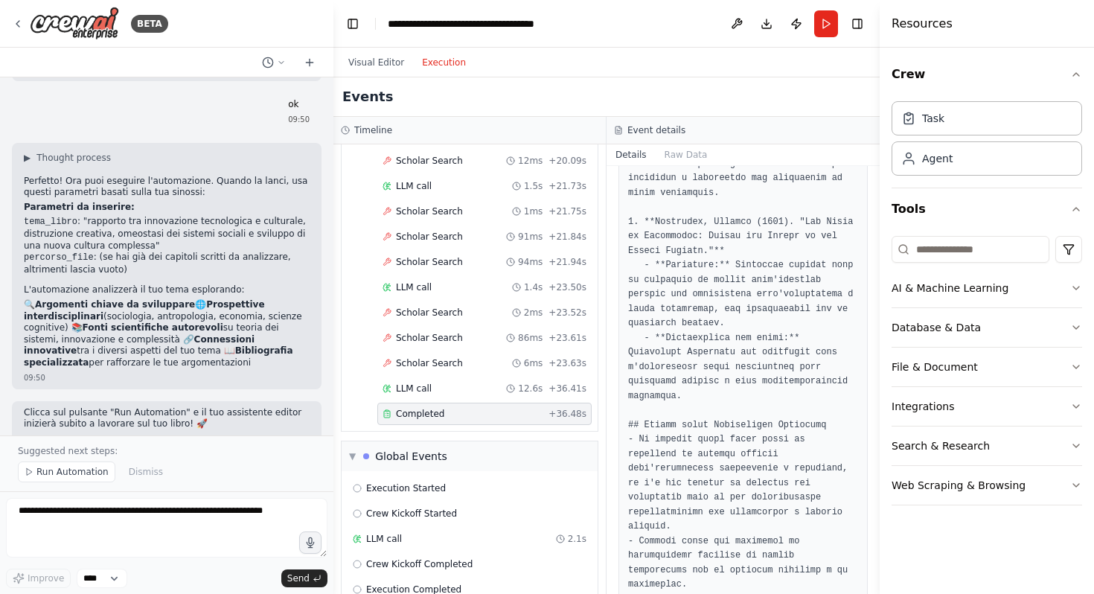
scroll to position [1077, 0]
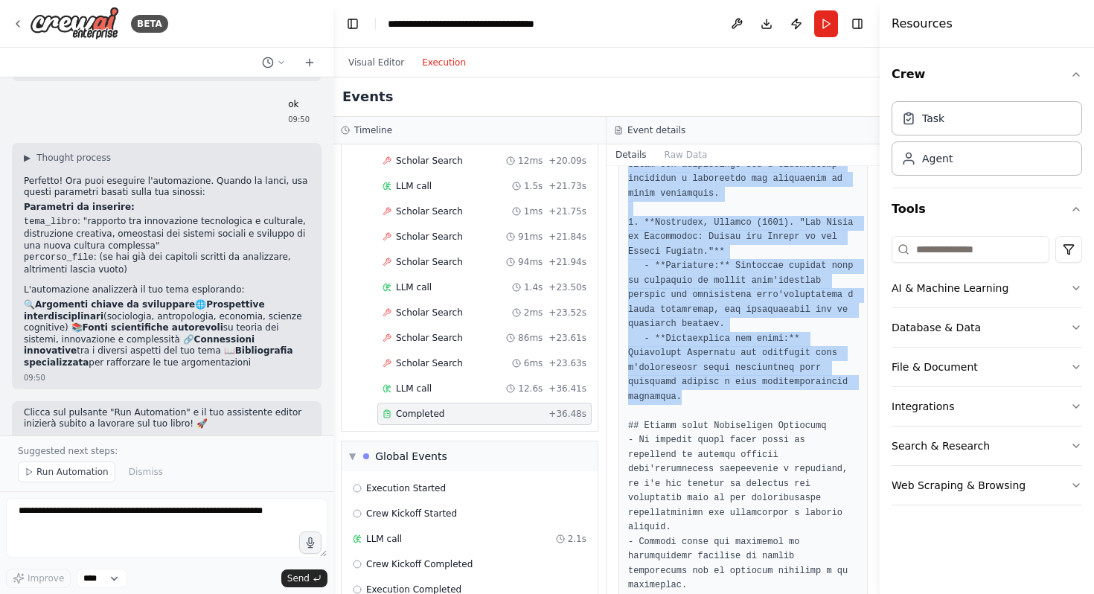
click at [711, 397] on pre at bounding box center [743, 41] width 230 height 1712
copy pre "## Fonti Primarie 1. **Schumpeter, Joseph A. (1942). "Capitalism, Socialism and…"
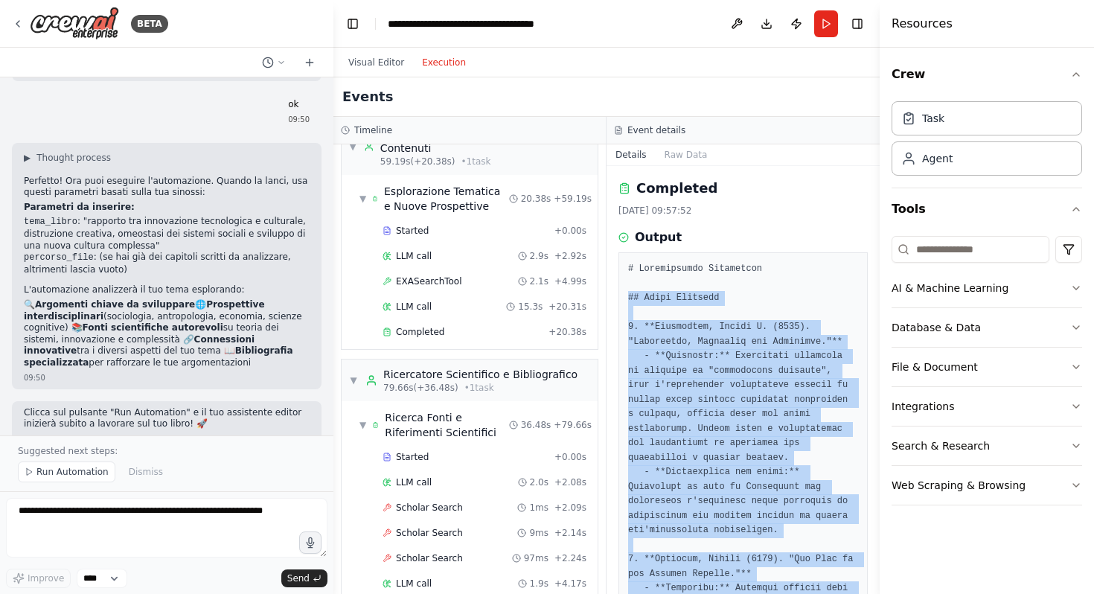
scroll to position [831, 0]
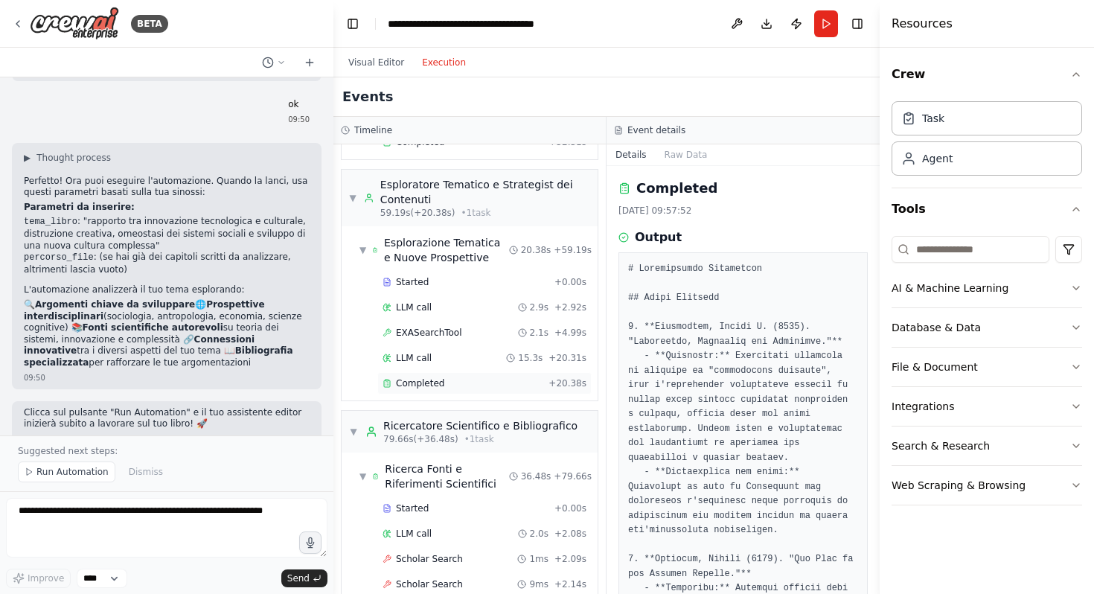
click at [435, 377] on span "Completed" at bounding box center [420, 383] width 48 height 12
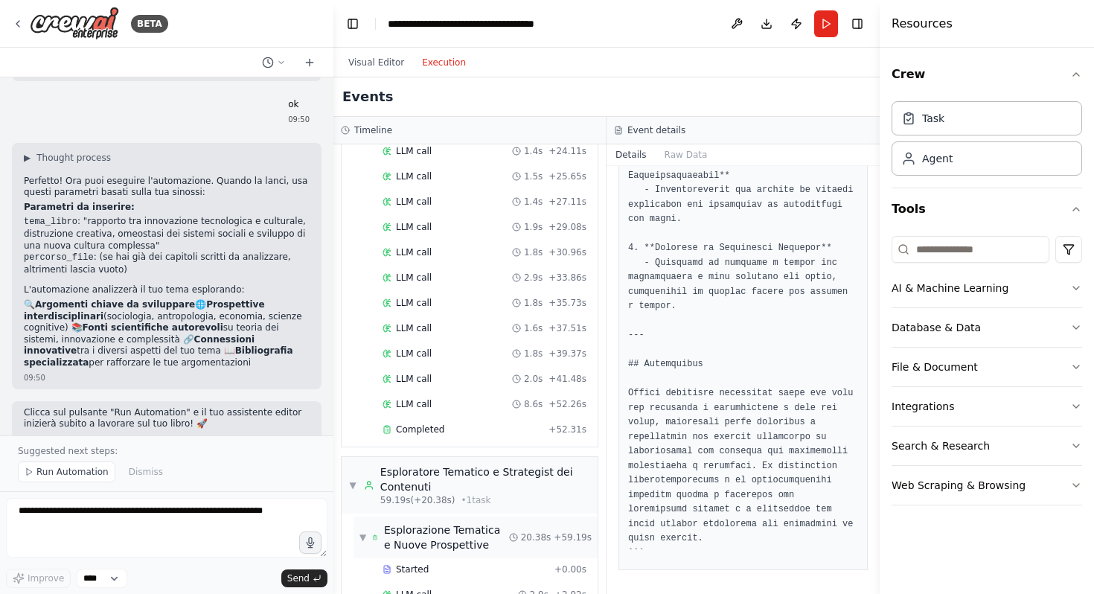
scroll to position [500, 0]
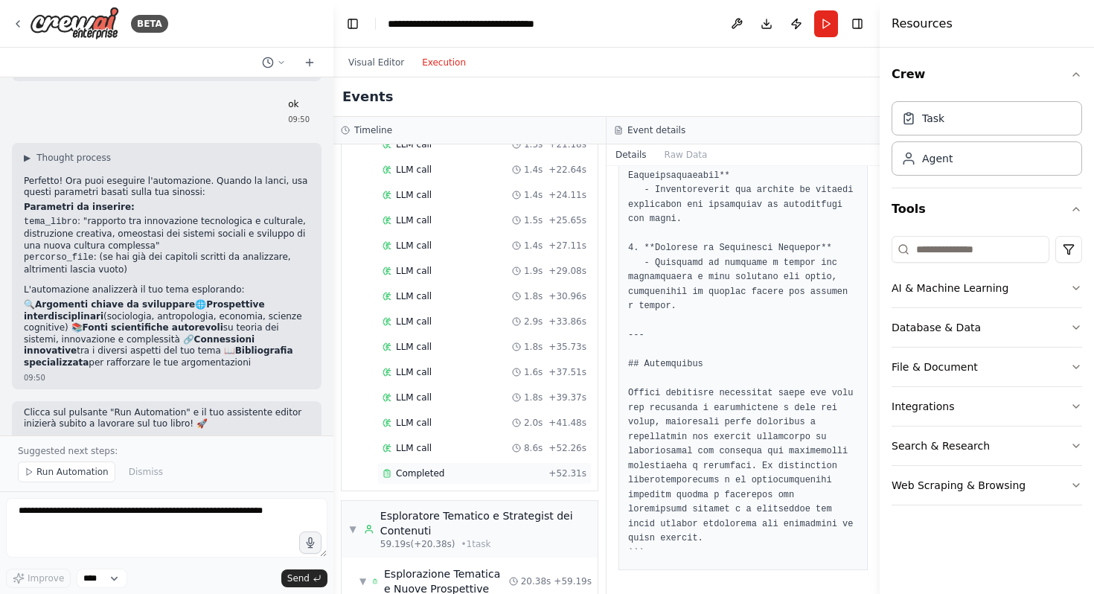
click at [461, 467] on div "Completed" at bounding box center [462, 473] width 160 height 12
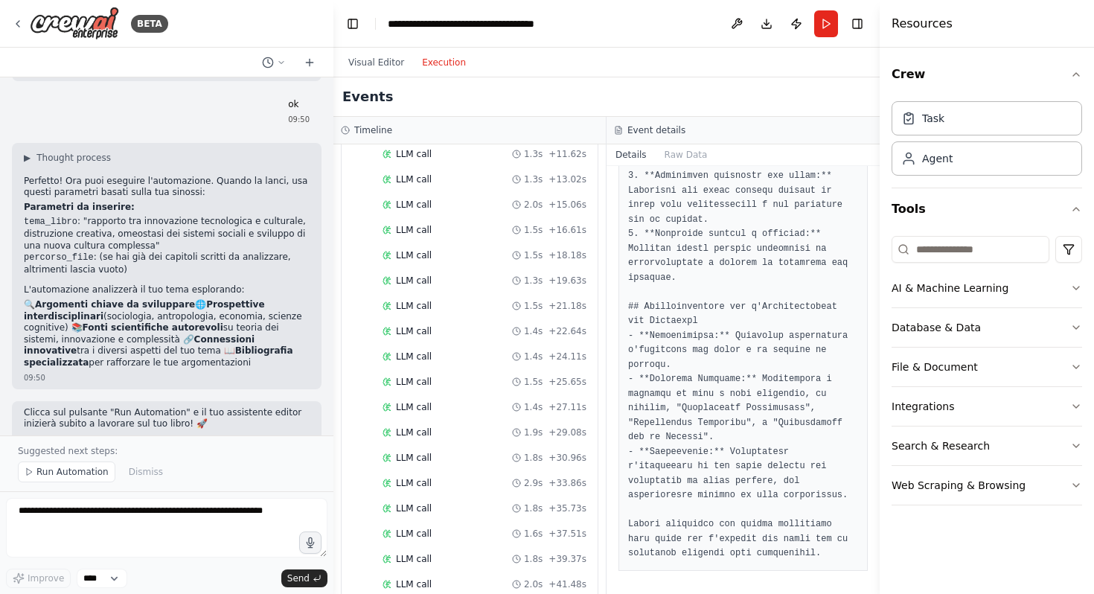
scroll to position [0, 0]
